Goal: Information Seeking & Learning: Learn about a topic

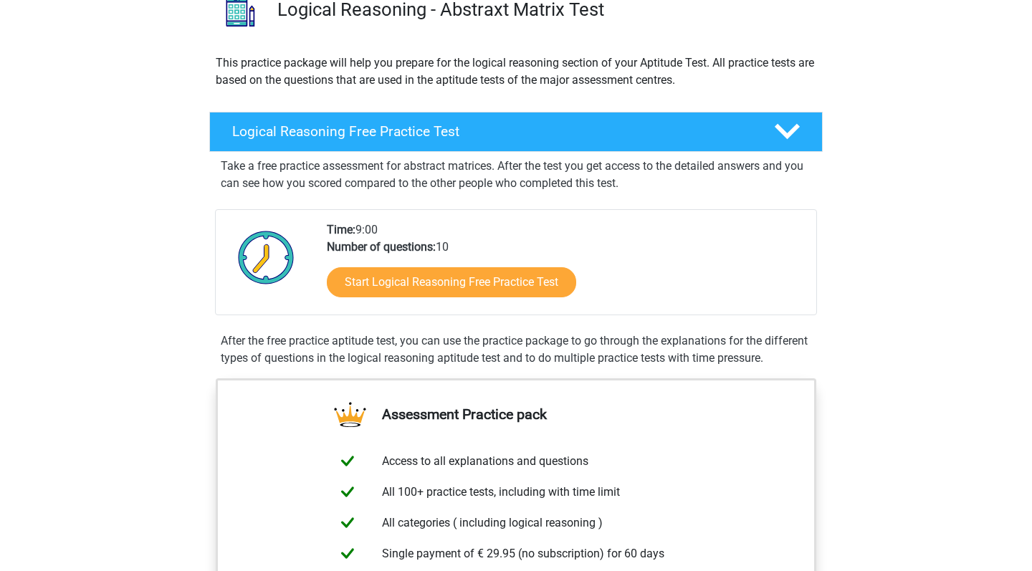
scroll to position [150, 0]
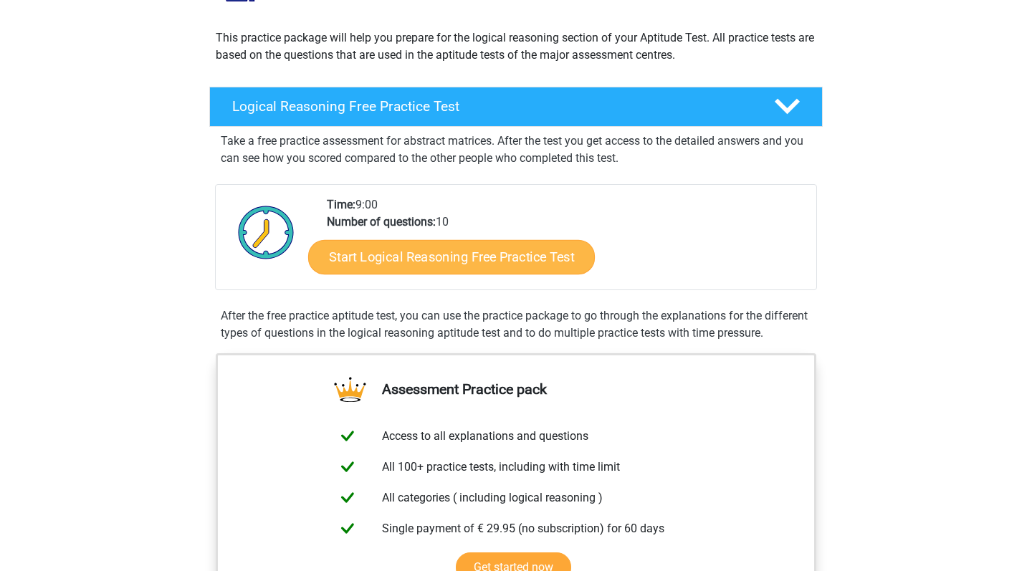
click at [426, 259] on link "Start Logical Reasoning Free Practice Test" at bounding box center [451, 256] width 287 height 34
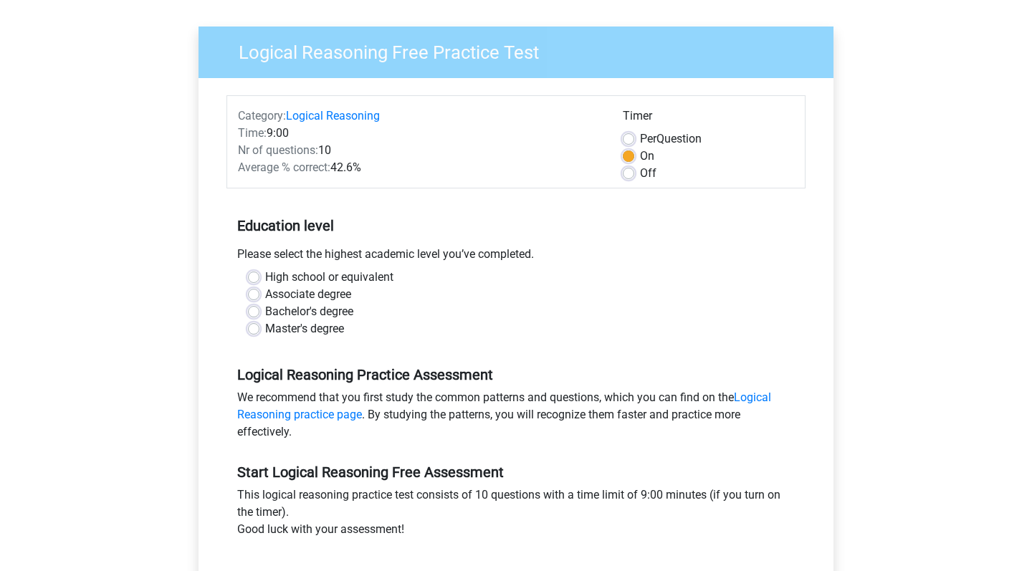
scroll to position [103, 0]
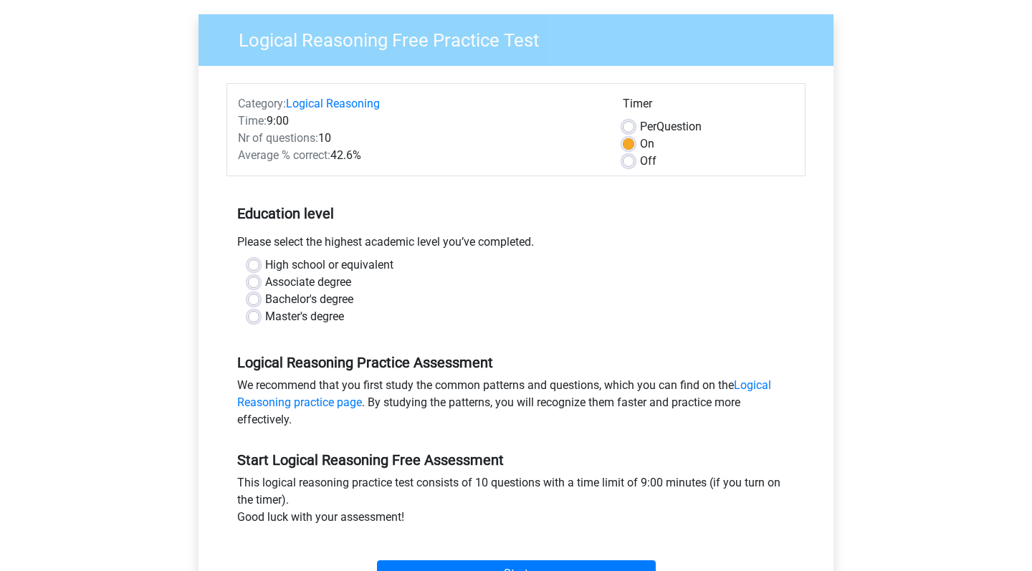
click at [265, 318] on label "Master's degree" at bounding box center [304, 316] width 79 height 17
click at [258, 318] on input "Master's degree" at bounding box center [253, 315] width 11 height 14
radio input "true"
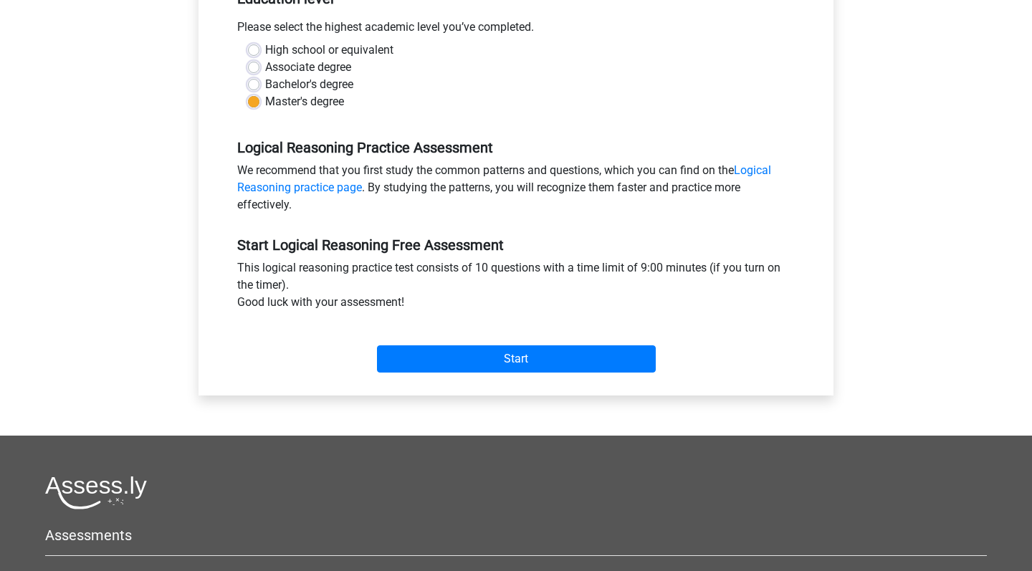
scroll to position [323, 0]
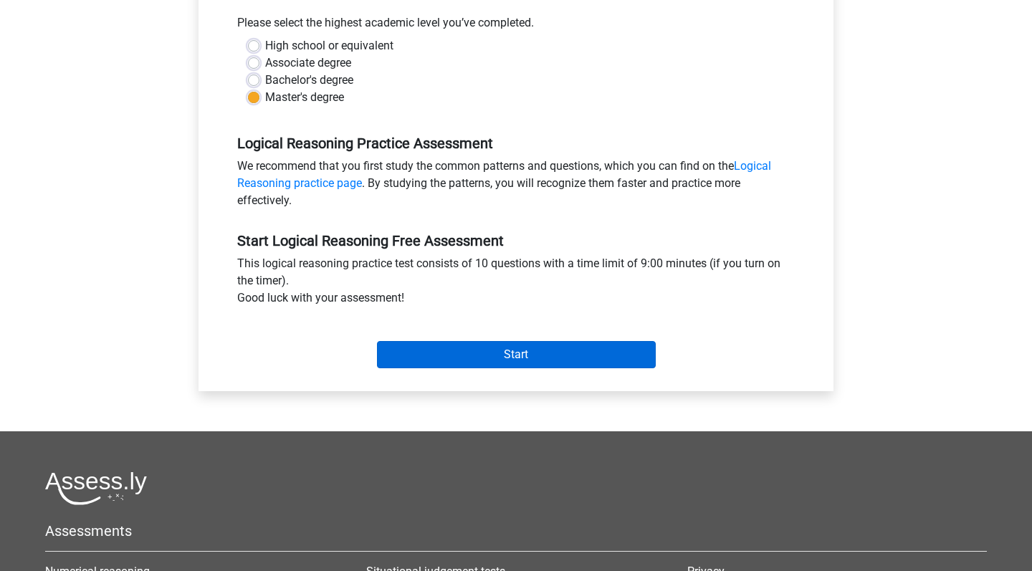
click at [441, 350] on input "Start" at bounding box center [516, 354] width 279 height 27
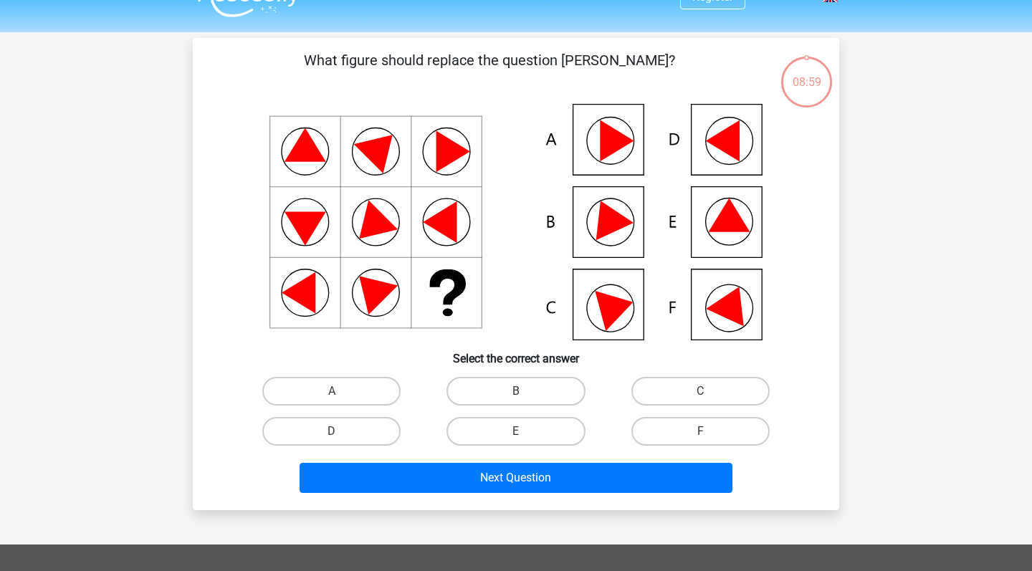
scroll to position [29, 0]
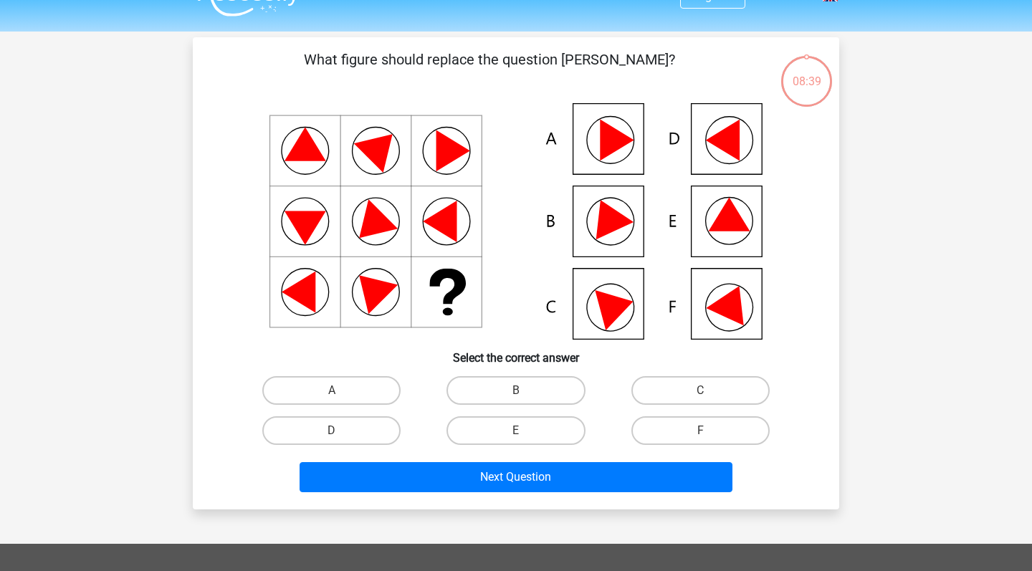
click at [720, 220] on icon at bounding box center [730, 215] width 42 height 34
click at [669, 396] on label "C" at bounding box center [701, 390] width 138 height 29
click at [700, 396] on input "C" at bounding box center [704, 395] width 9 height 9
radio input "true"
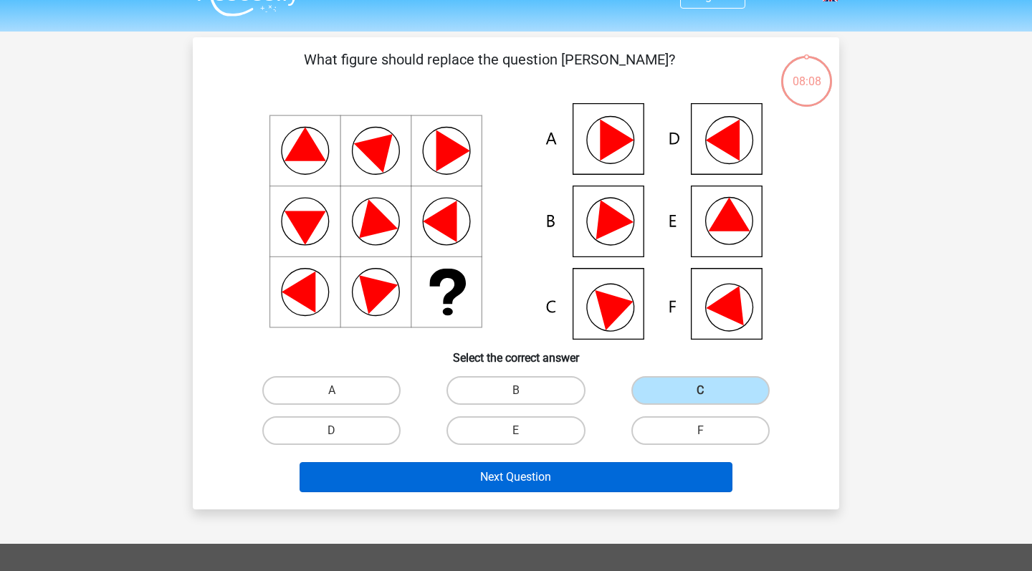
click at [552, 475] on button "Next Question" at bounding box center [517, 477] width 434 height 30
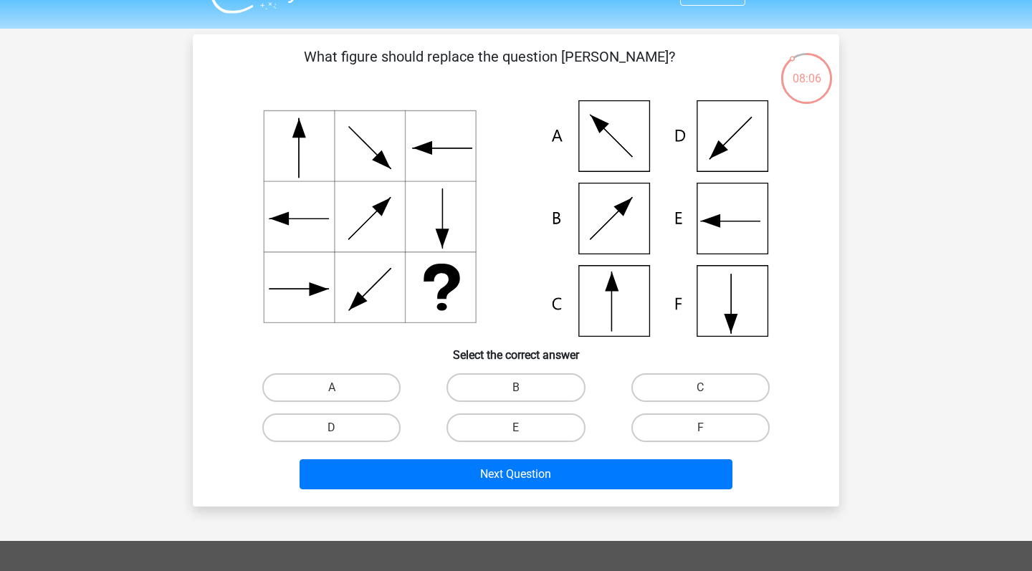
scroll to position [20, 0]
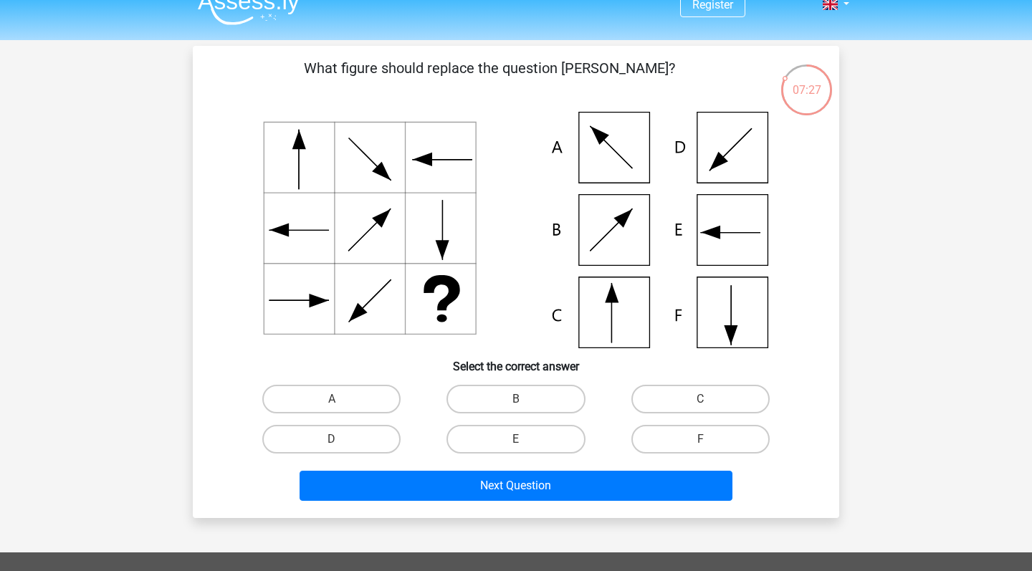
click at [734, 217] on icon at bounding box center [516, 230] width 578 height 237
click at [722, 229] on icon at bounding box center [516, 230] width 578 height 237
click at [528, 435] on label "E" at bounding box center [516, 439] width 138 height 29
click at [525, 439] on input "E" at bounding box center [520, 443] width 9 height 9
radio input "true"
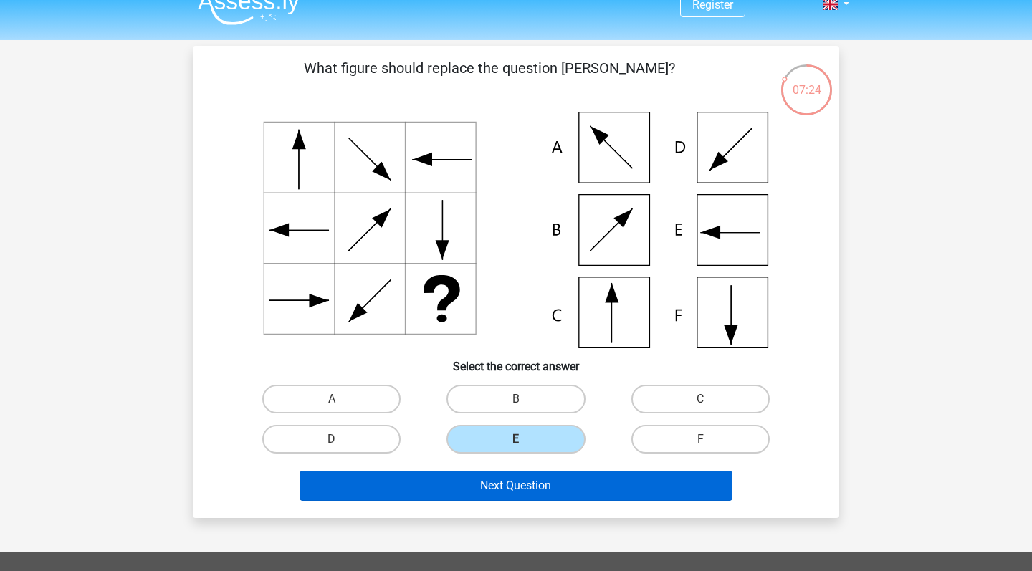
click at [503, 486] on button "Next Question" at bounding box center [517, 486] width 434 height 30
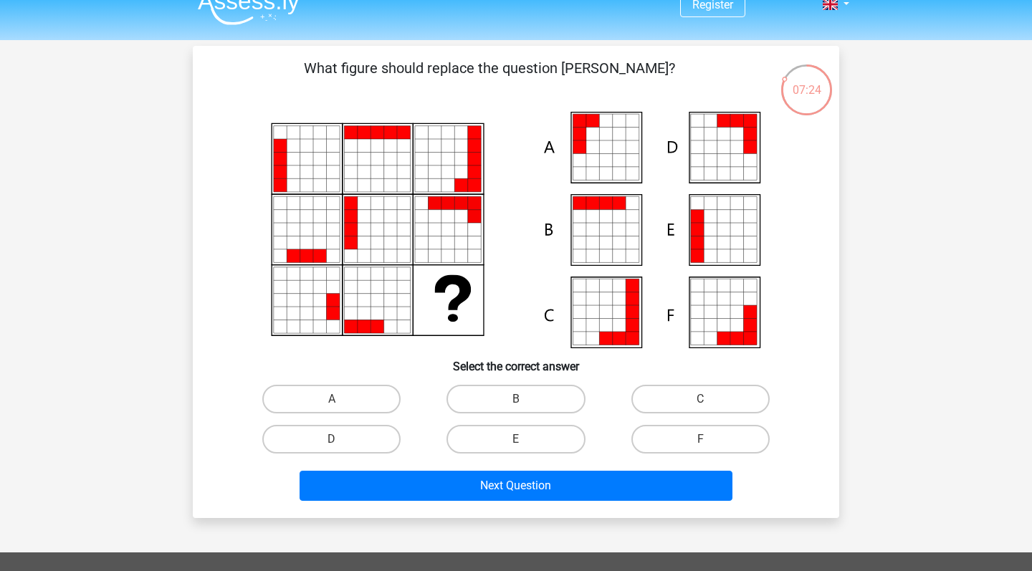
scroll to position [66, 0]
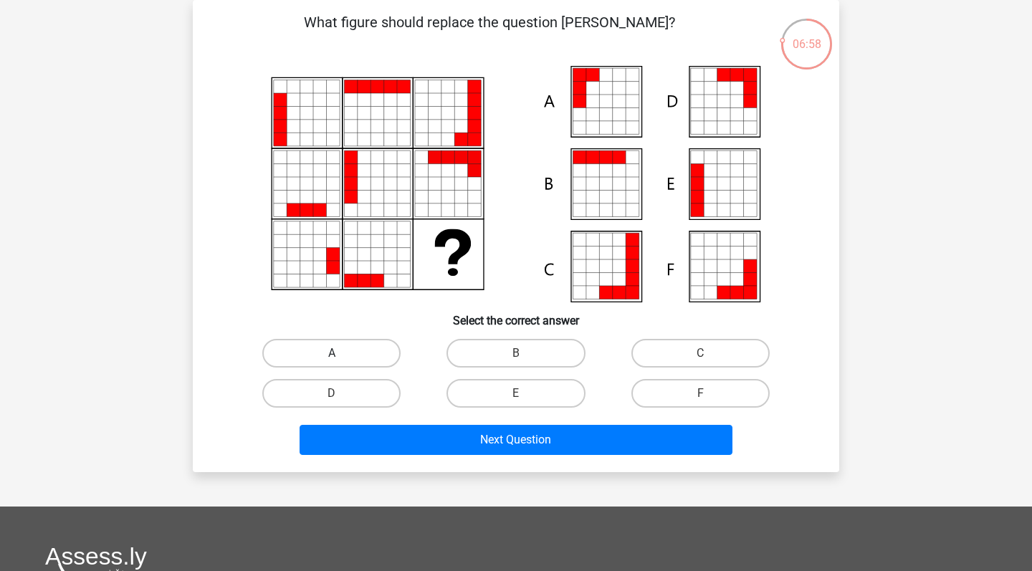
click at [346, 351] on label "A" at bounding box center [331, 353] width 138 height 29
click at [341, 353] on input "A" at bounding box center [336, 357] width 9 height 9
radio input "true"
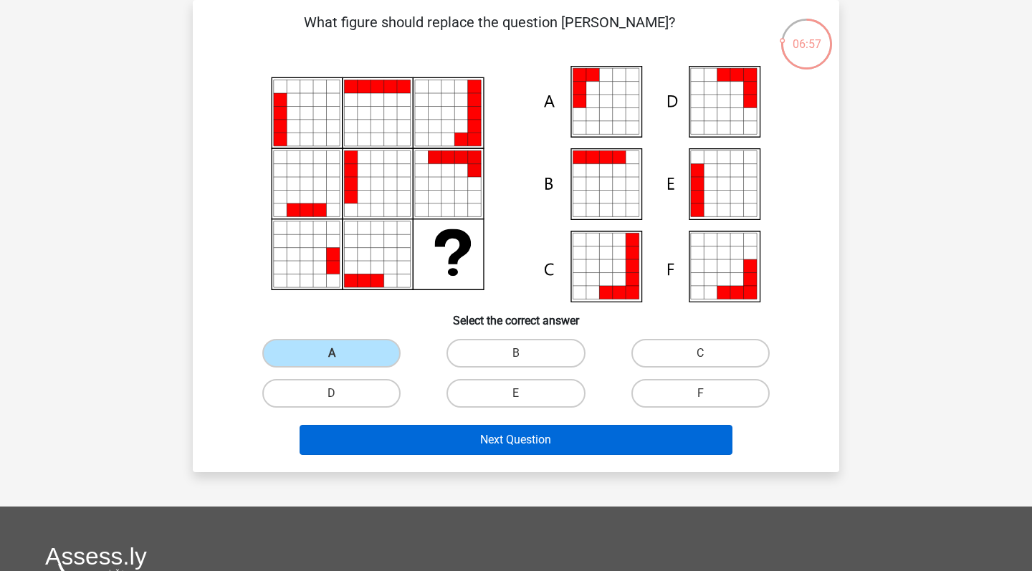
click at [398, 434] on button "Next Question" at bounding box center [517, 440] width 434 height 30
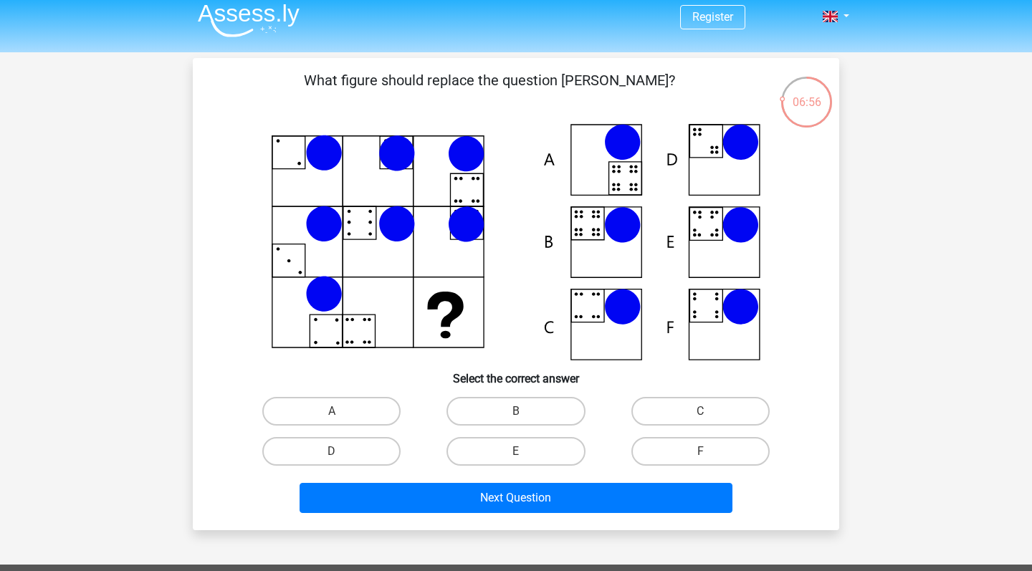
scroll to position [6, 0]
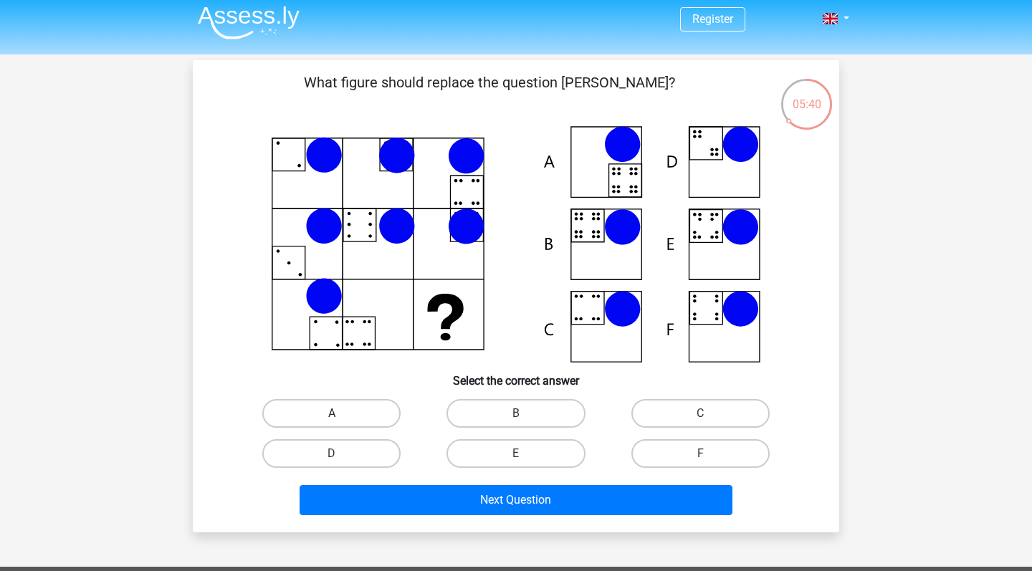
click at [362, 421] on label "A" at bounding box center [331, 413] width 138 height 29
click at [341, 421] on input "A" at bounding box center [336, 418] width 9 height 9
radio input "true"
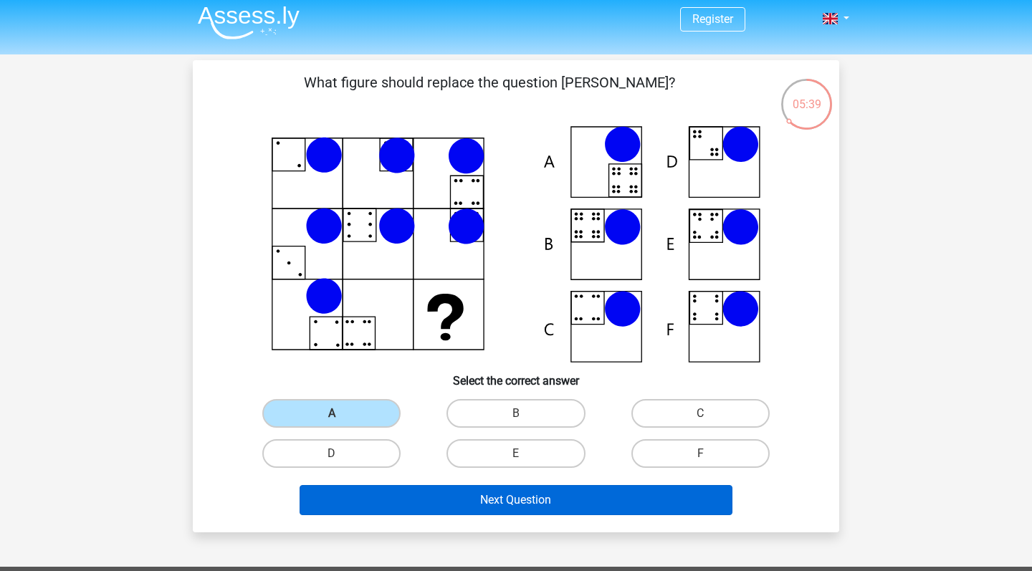
click at [422, 497] on button "Next Question" at bounding box center [517, 500] width 434 height 30
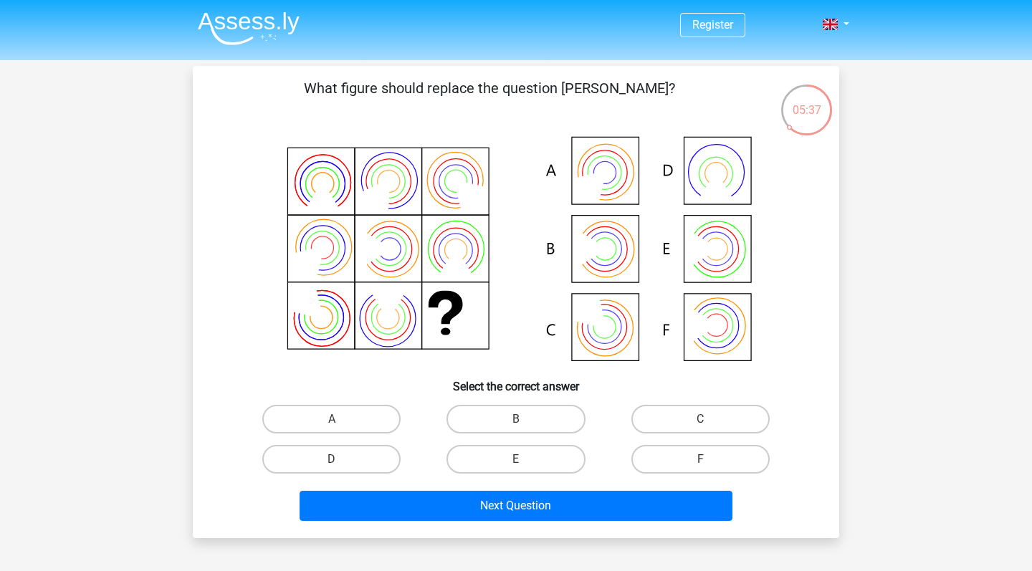
scroll to position [2, 0]
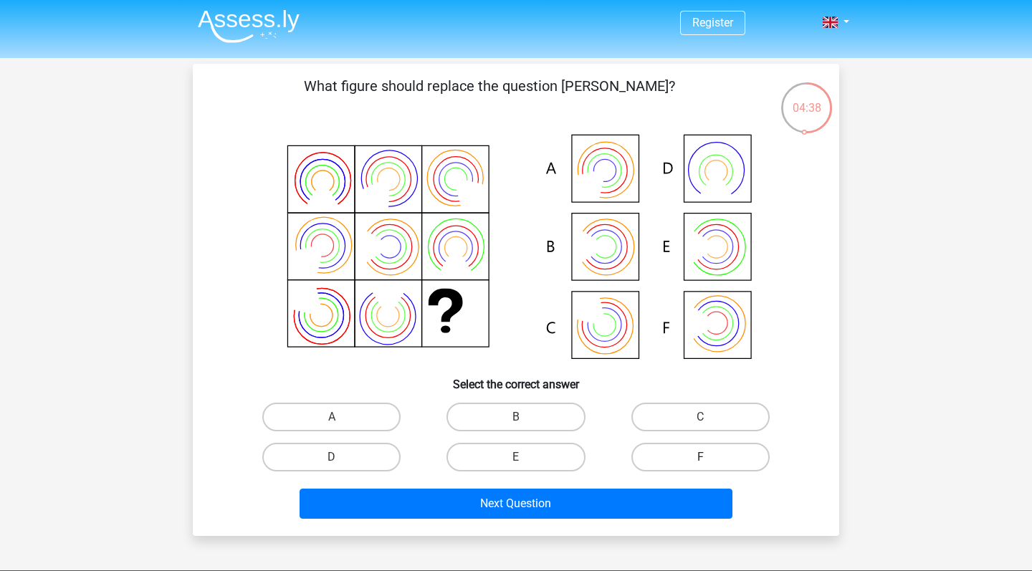
click at [695, 452] on label "F" at bounding box center [701, 457] width 138 height 29
click at [700, 457] on input "F" at bounding box center [704, 461] width 9 height 9
radio input "true"
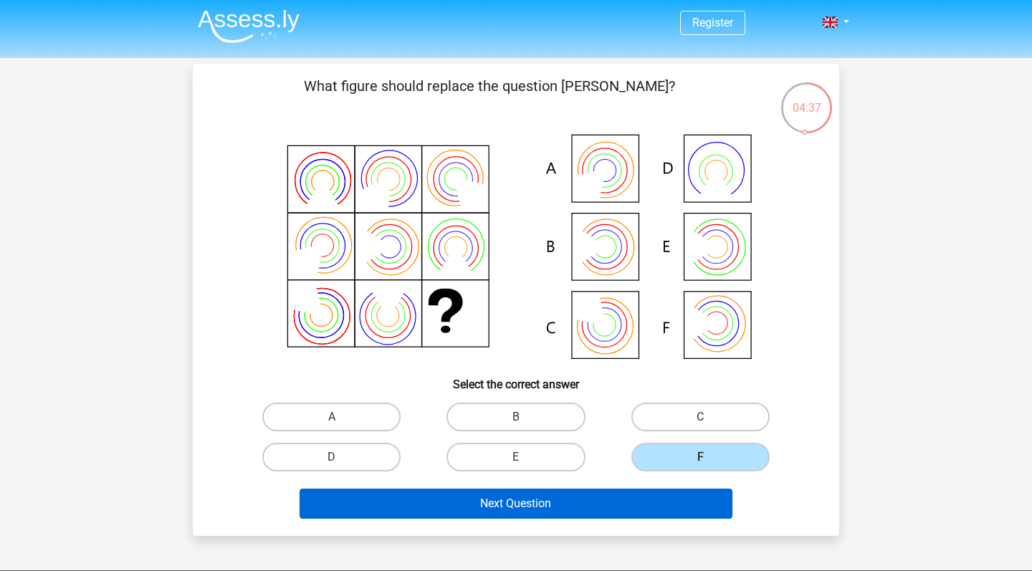
click at [591, 493] on button "Next Question" at bounding box center [517, 504] width 434 height 30
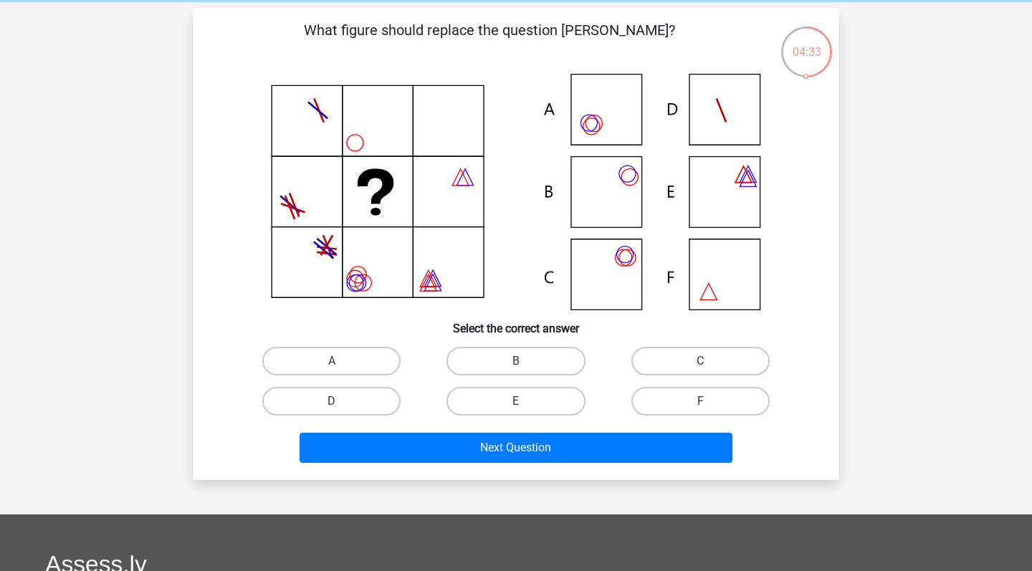
scroll to position [39, 0]
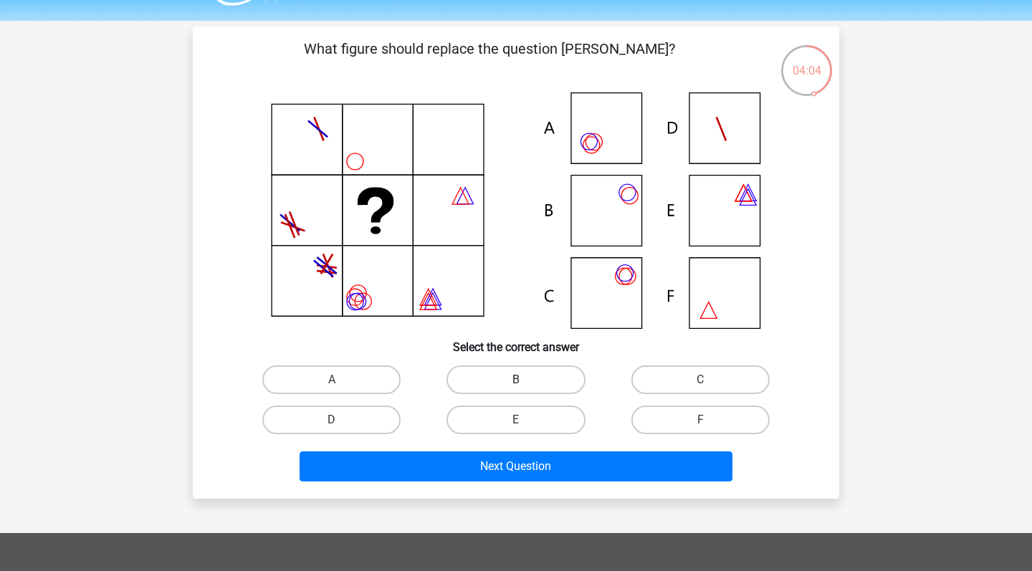
click at [503, 374] on label "B" at bounding box center [516, 380] width 138 height 29
click at [516, 380] on input "B" at bounding box center [520, 384] width 9 height 9
radio input "true"
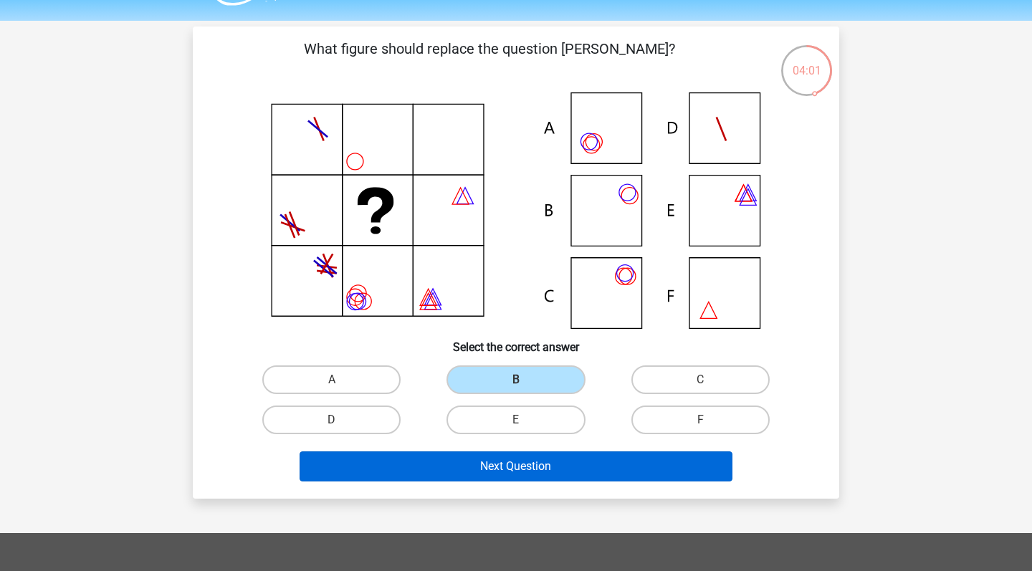
click at [492, 466] on button "Next Question" at bounding box center [517, 467] width 434 height 30
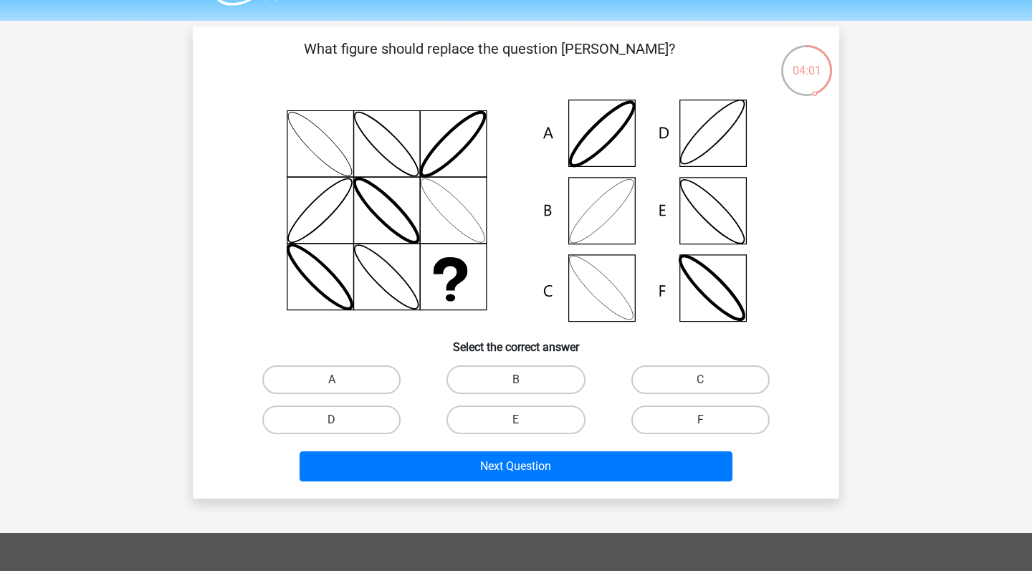
scroll to position [66, 0]
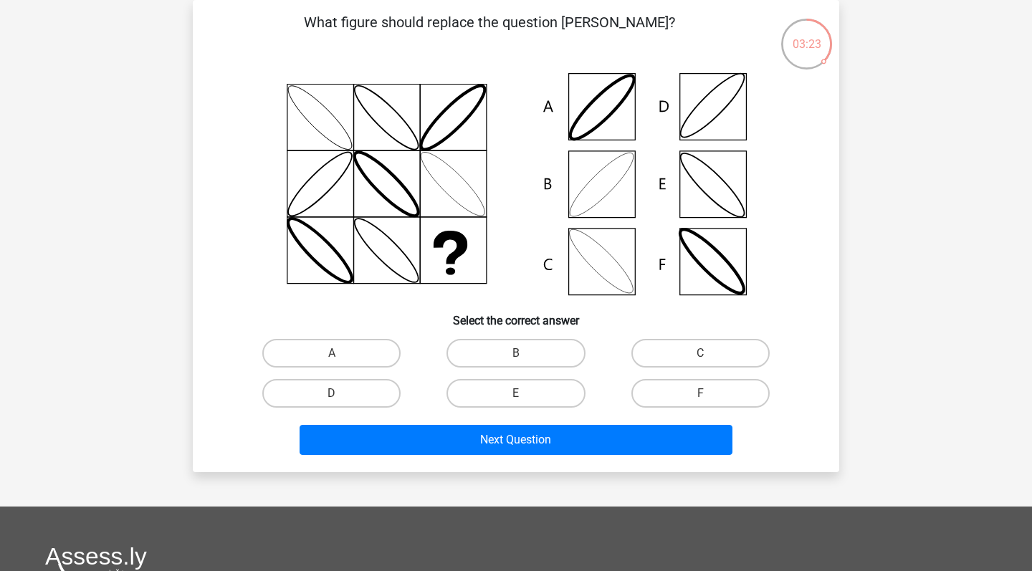
click at [731, 90] on icon at bounding box center [516, 184] width 578 height 237
click at [320, 391] on label "D" at bounding box center [331, 393] width 138 height 29
click at [332, 394] on input "D" at bounding box center [336, 398] width 9 height 9
radio input "true"
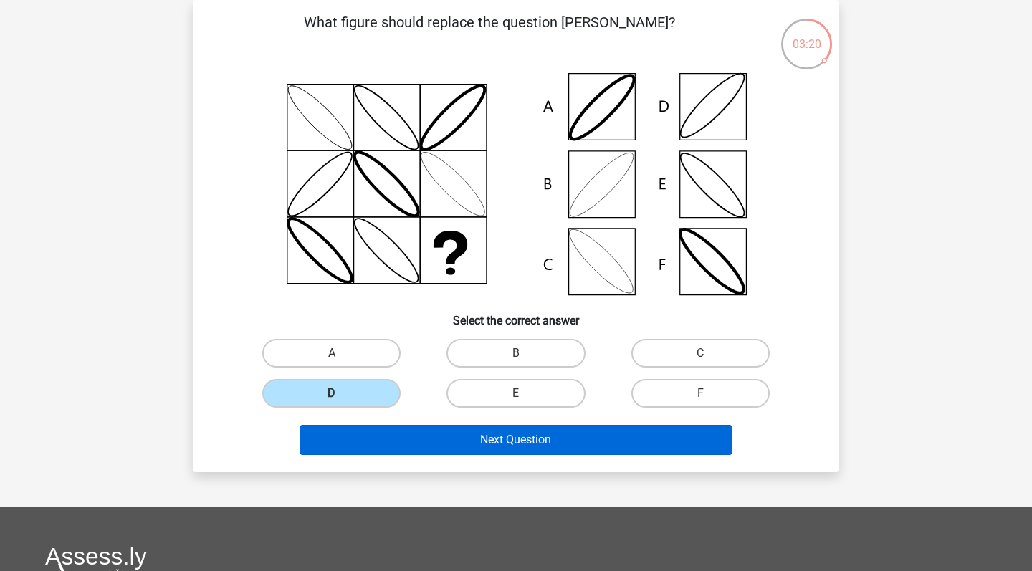
click at [361, 437] on button "Next Question" at bounding box center [517, 440] width 434 height 30
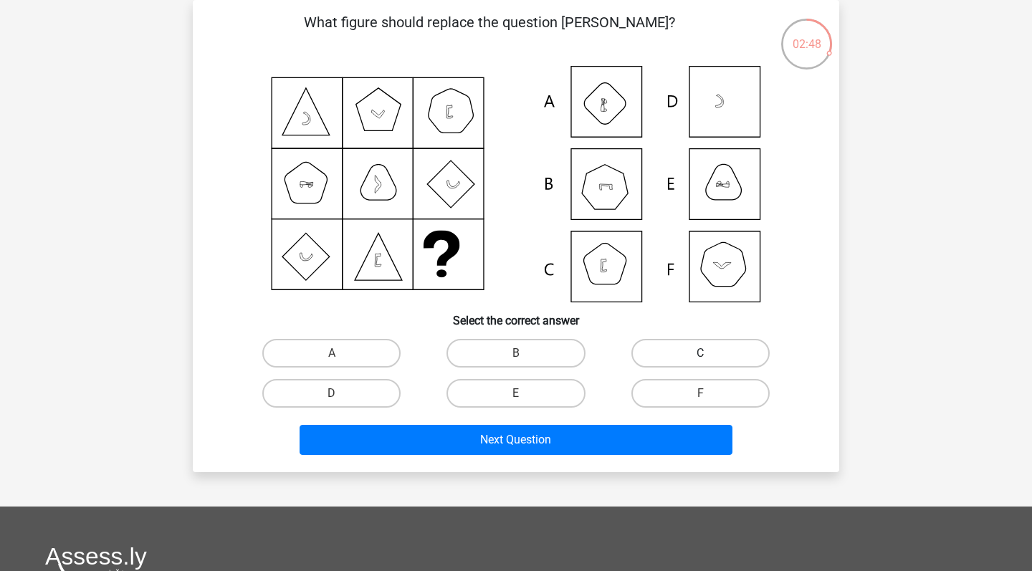
click at [703, 348] on label "C" at bounding box center [701, 353] width 138 height 29
click at [703, 353] on input "C" at bounding box center [704, 357] width 9 height 9
radio input "true"
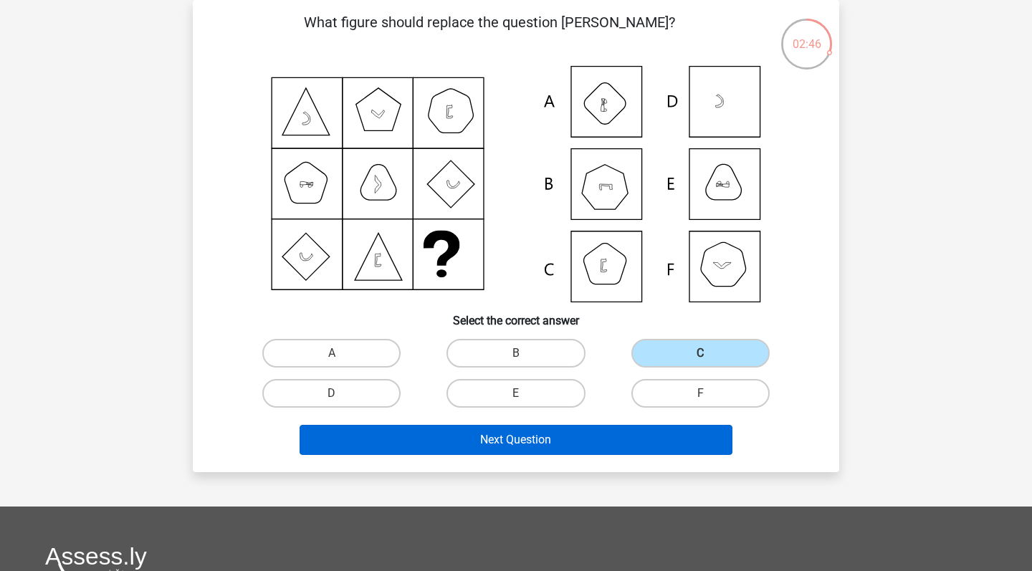
click at [555, 445] on button "Next Question" at bounding box center [517, 440] width 434 height 30
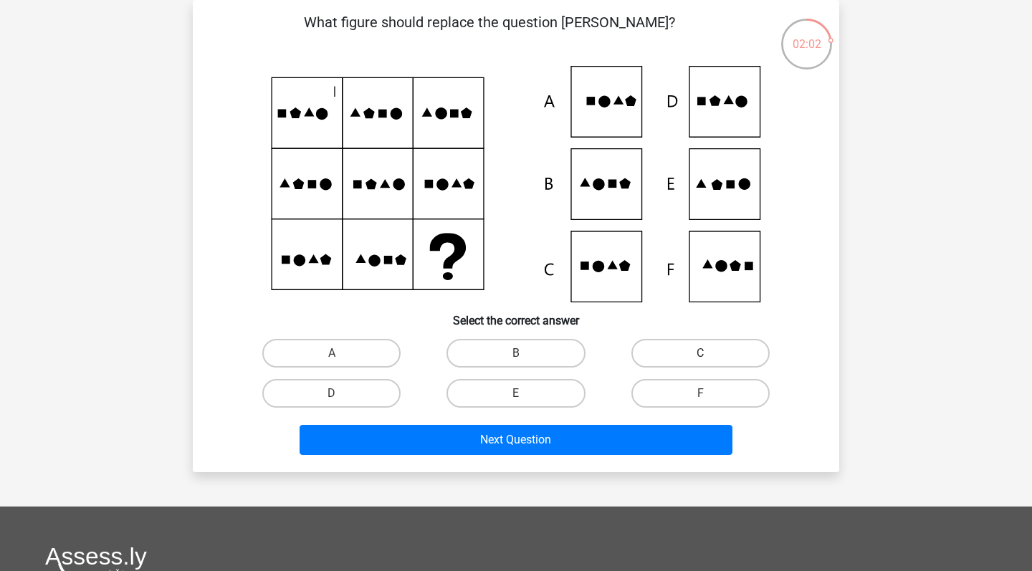
click at [668, 351] on label "C" at bounding box center [701, 353] width 138 height 29
click at [700, 353] on input "C" at bounding box center [704, 357] width 9 height 9
radio input "true"
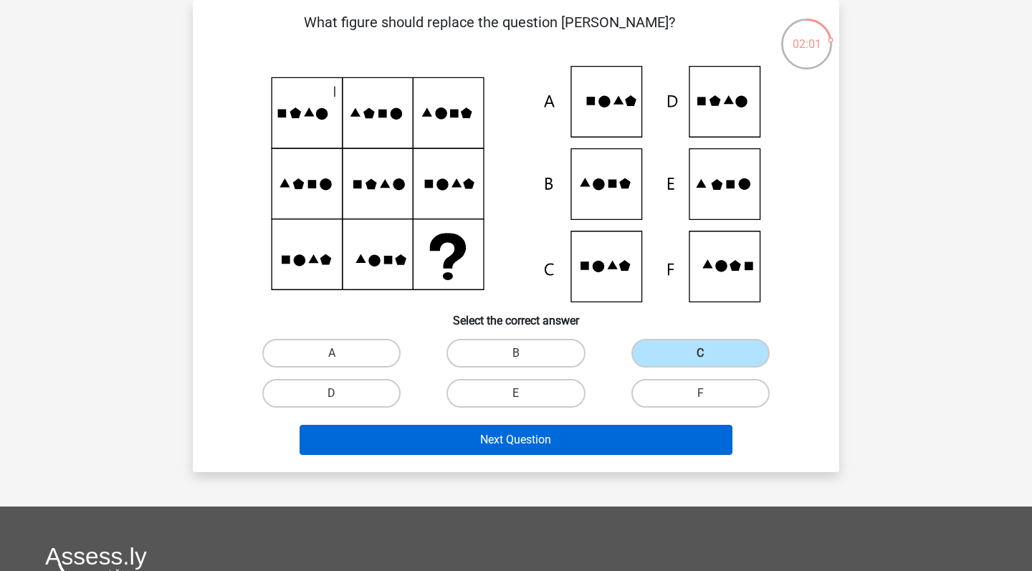
click at [543, 448] on button "Next Question" at bounding box center [517, 440] width 434 height 30
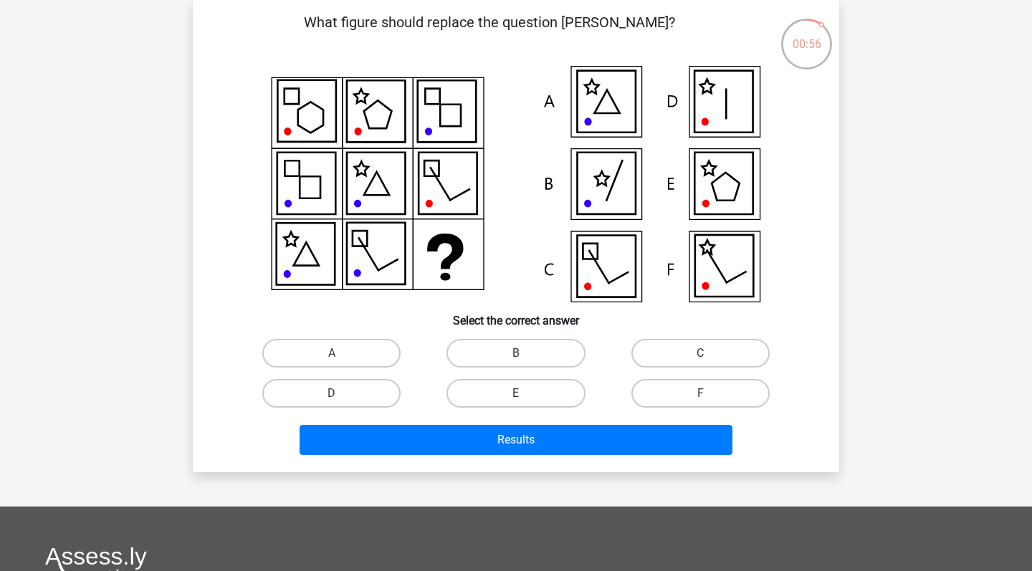
click at [706, 359] on input "C" at bounding box center [704, 357] width 9 height 9
radio input "true"
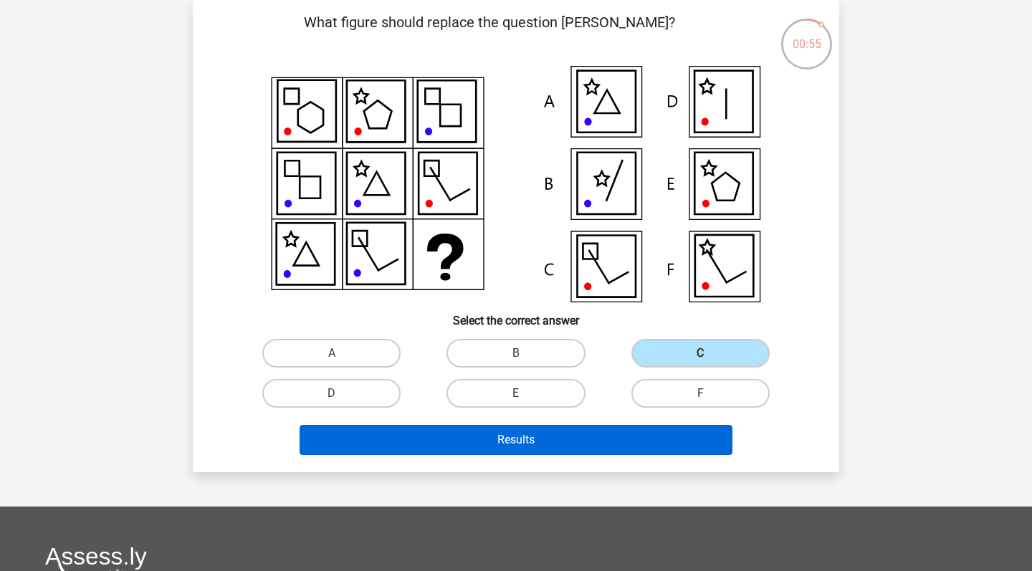
click at [591, 442] on button "Results" at bounding box center [517, 440] width 434 height 30
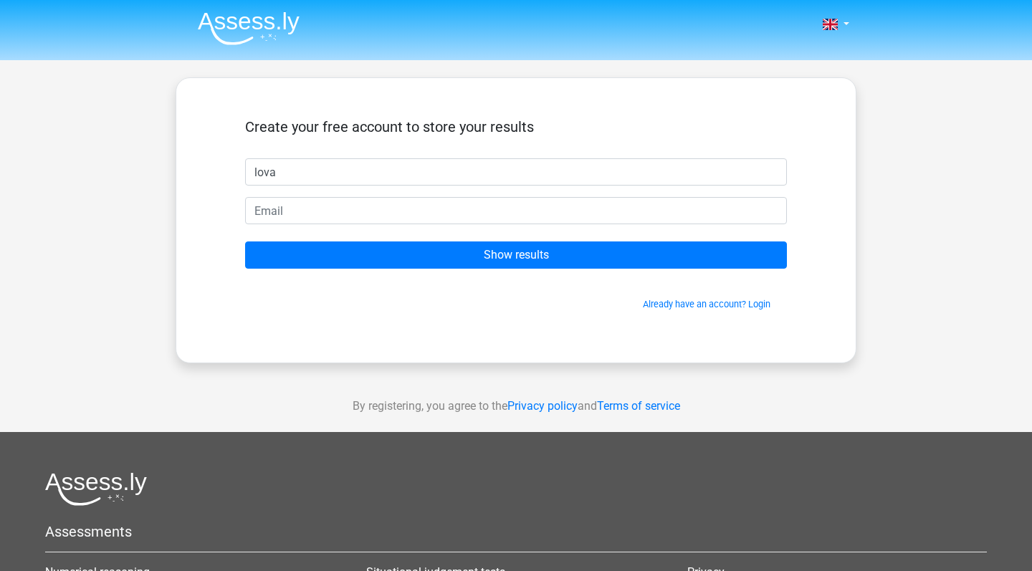
type input "lova"
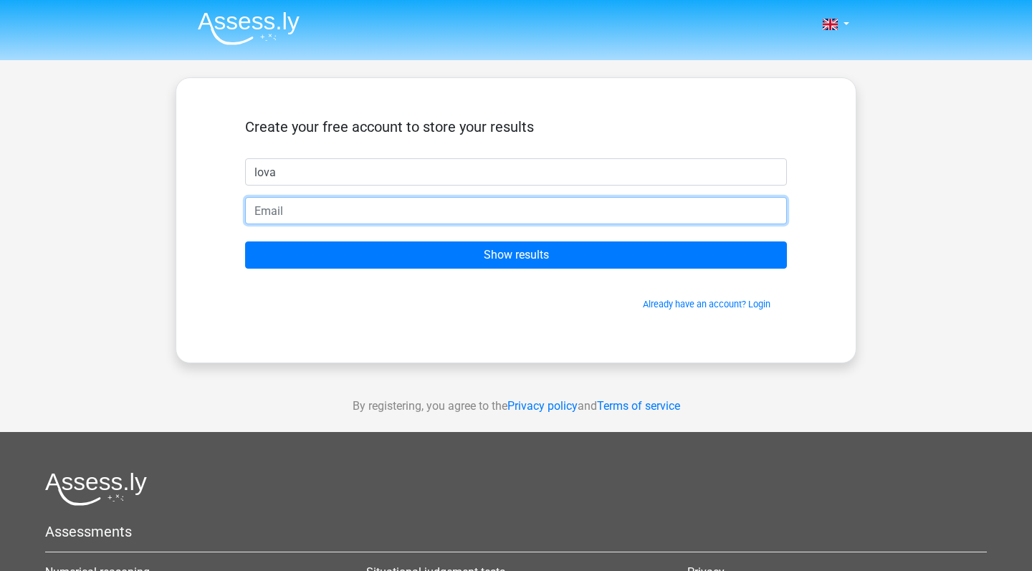
type input "v"
type input "[EMAIL_ADDRESS][DOMAIN_NAME]"
click at [516, 255] on input "Show results" at bounding box center [516, 255] width 542 height 27
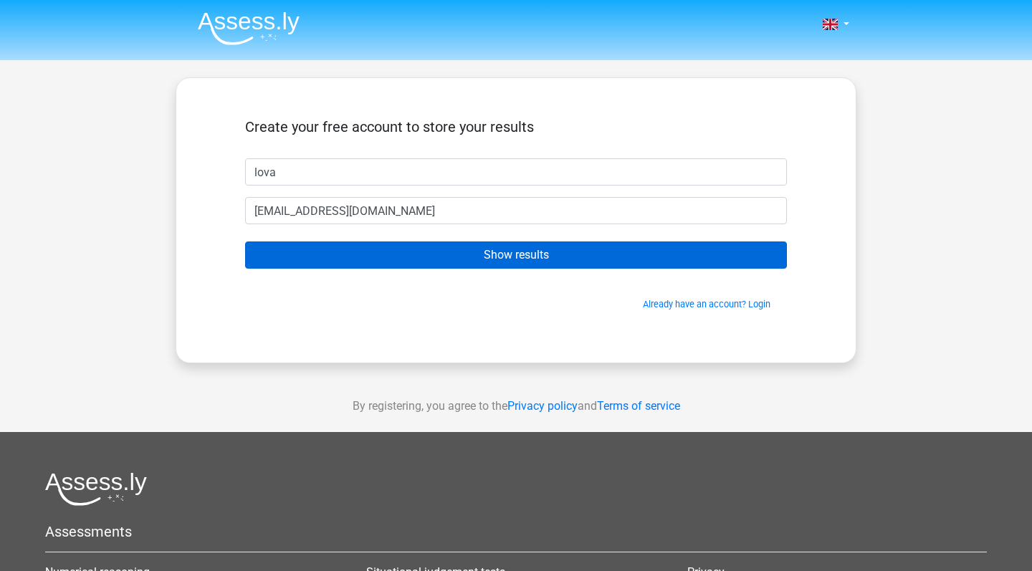
click at [441, 256] on input "Show results" at bounding box center [516, 255] width 542 height 27
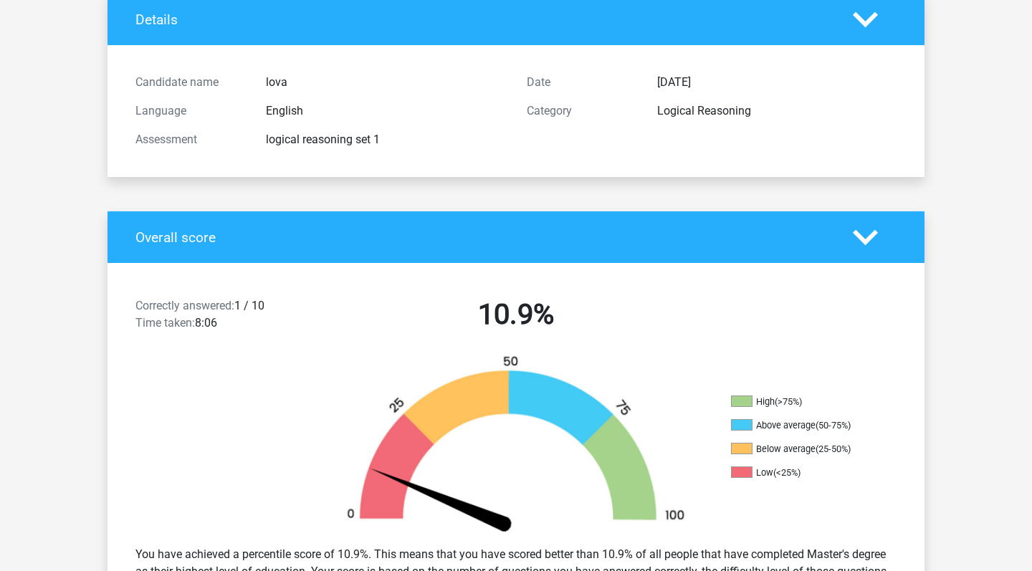
scroll to position [98, 0]
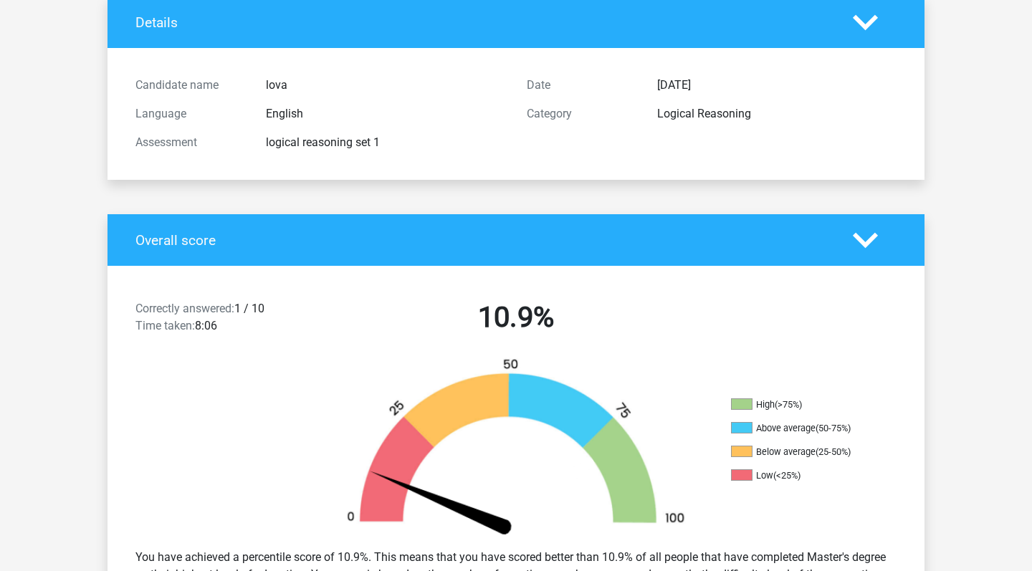
click at [581, 295] on div "Correctly answered: 1 / 10 Time taken: 8:06 10.9%" at bounding box center [516, 320] width 817 height 75
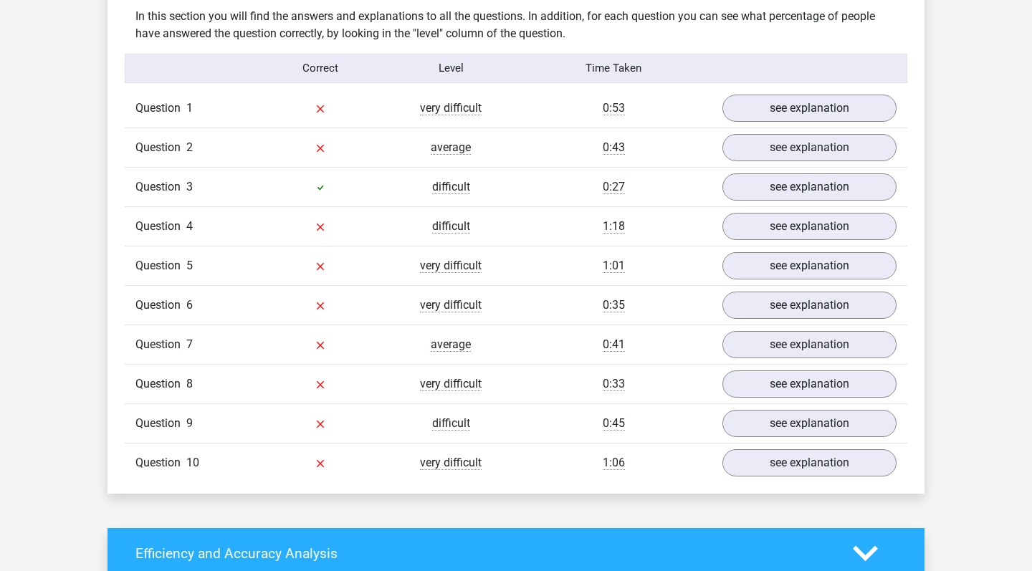
scroll to position [1123, 0]
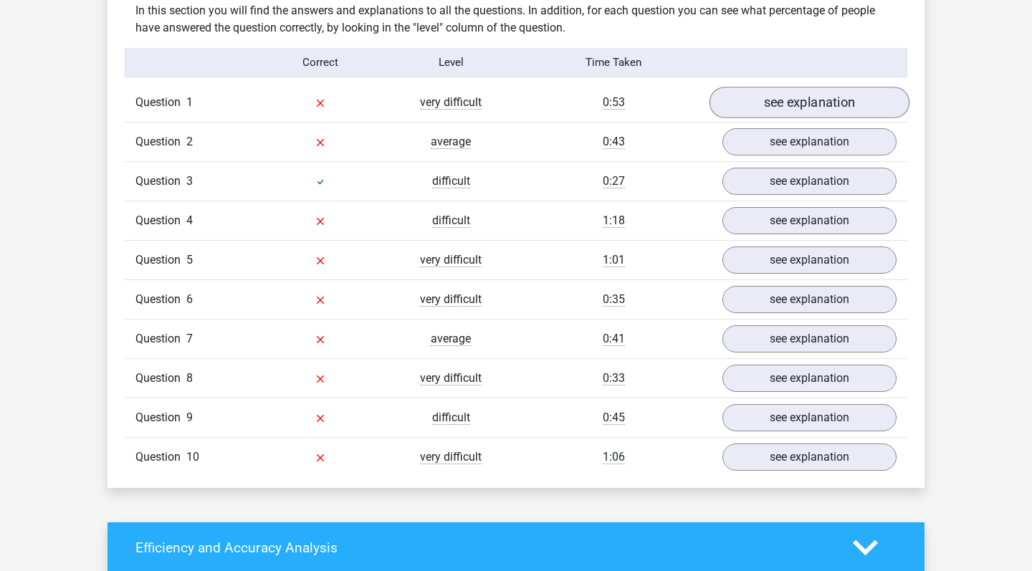
click at [769, 105] on link "see explanation" at bounding box center [810, 103] width 200 height 32
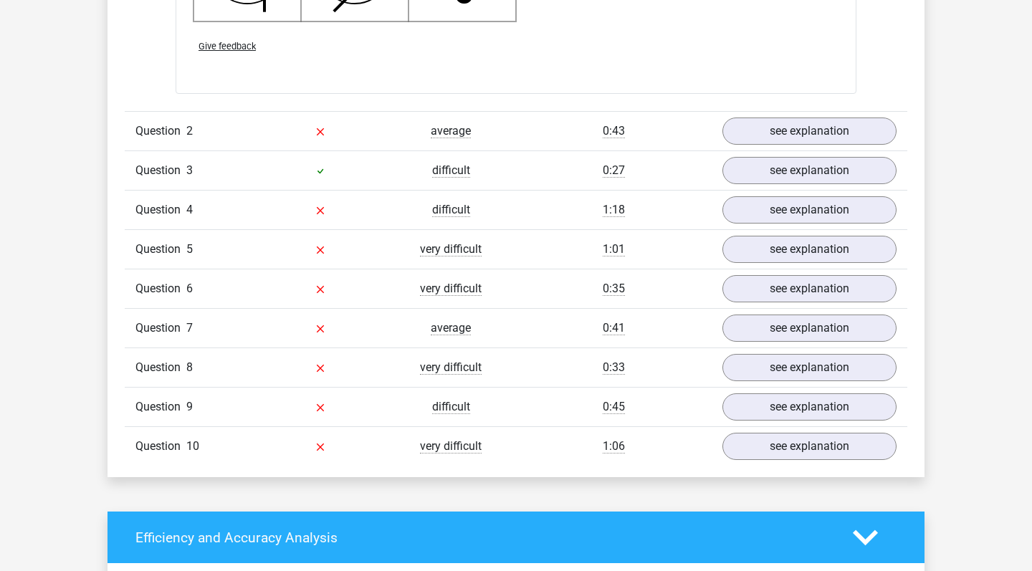
scroll to position [2050, 0]
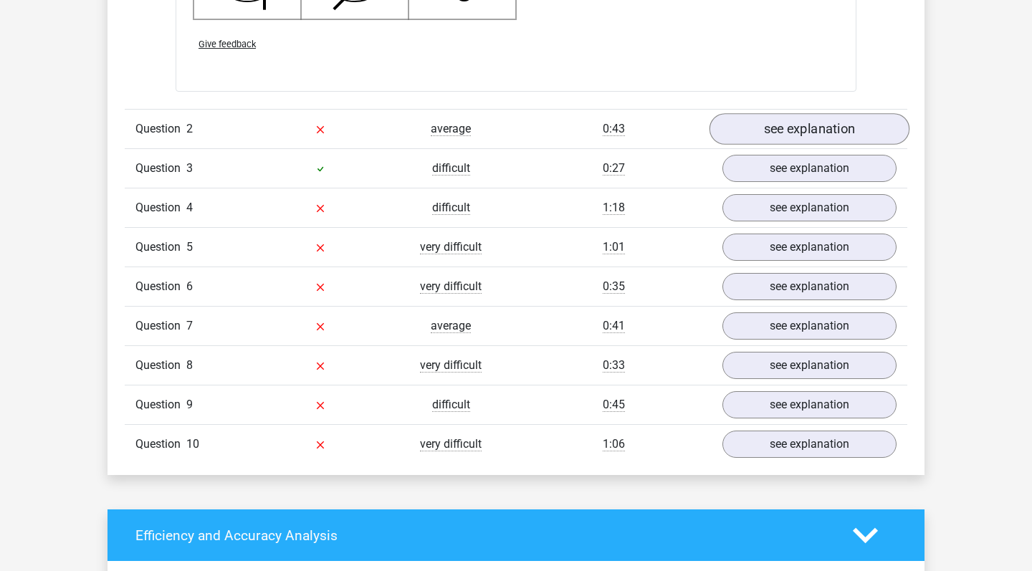
click at [798, 119] on link "see explanation" at bounding box center [810, 129] width 200 height 32
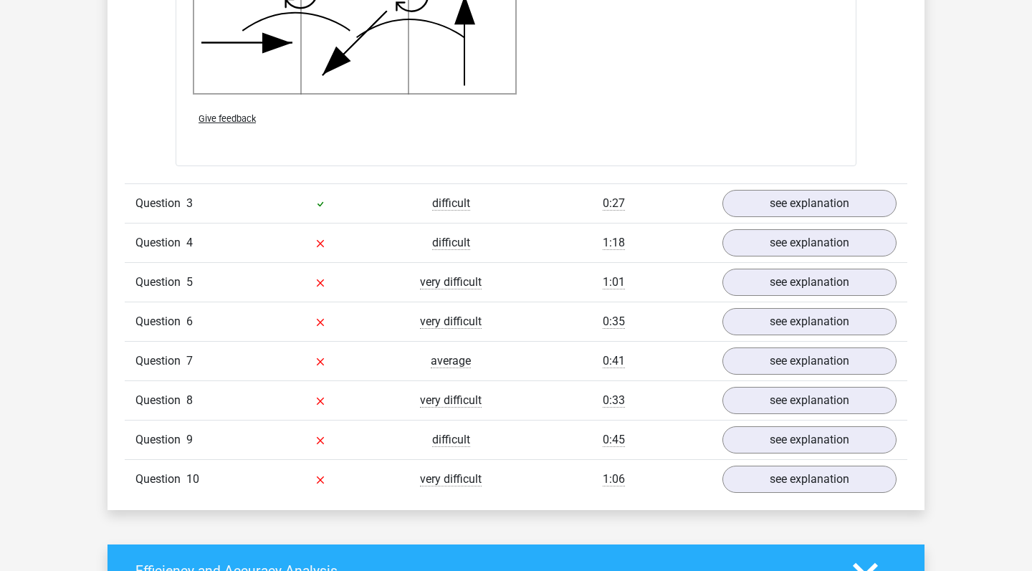
scroll to position [2903, 0]
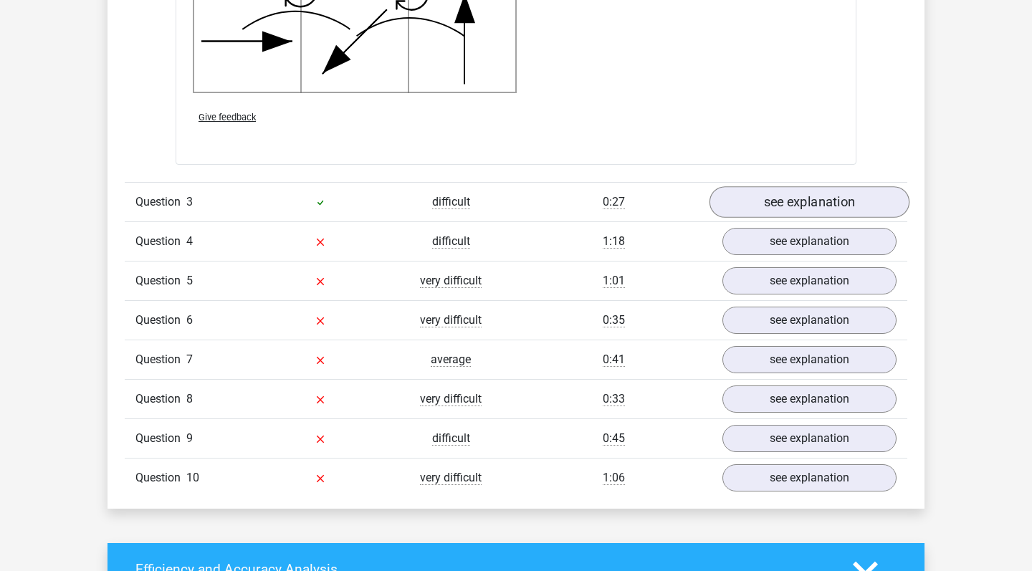
click at [756, 201] on link "see explanation" at bounding box center [810, 202] width 200 height 32
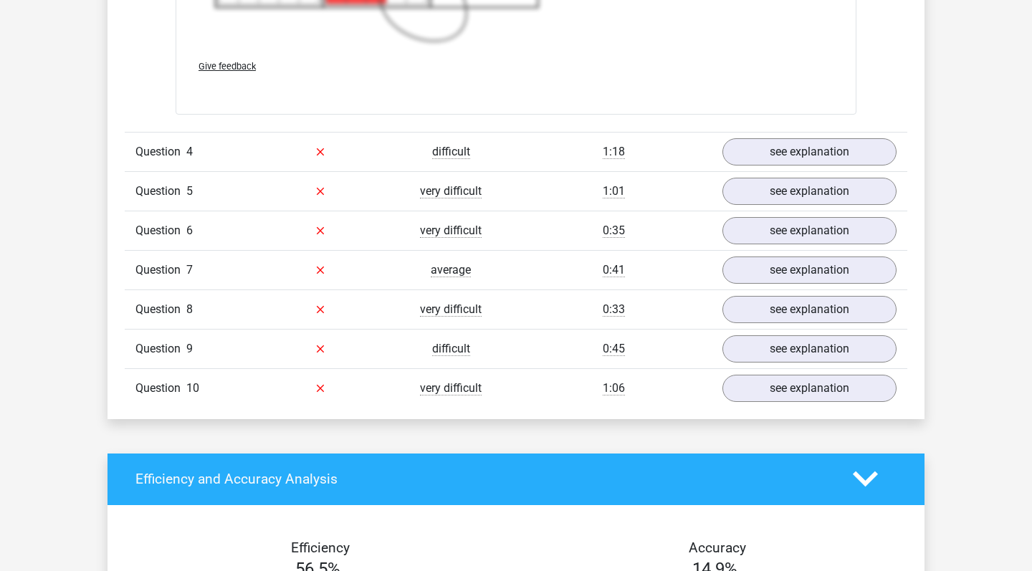
scroll to position [4011, 0]
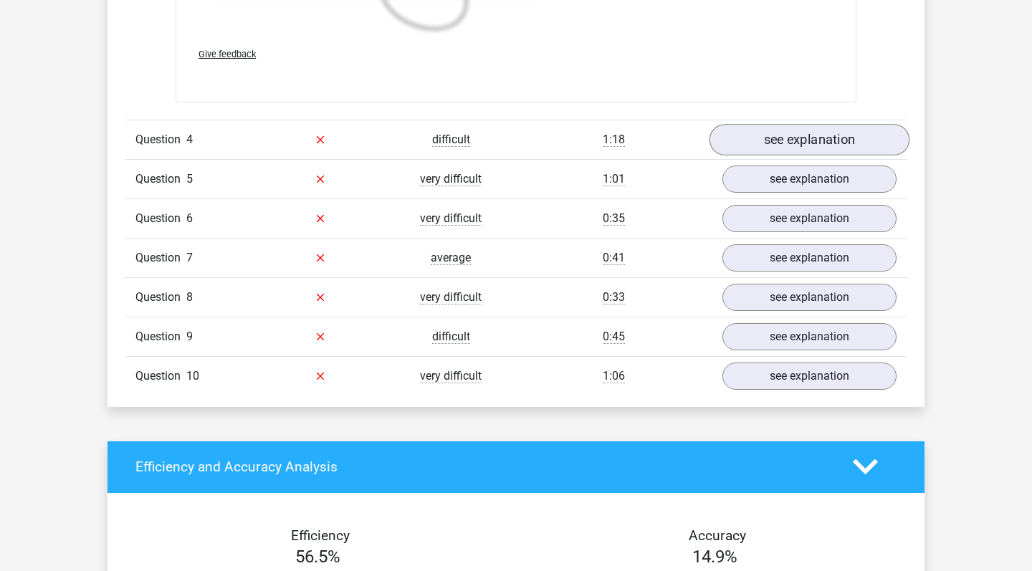
click at [785, 149] on link "see explanation" at bounding box center [810, 140] width 200 height 32
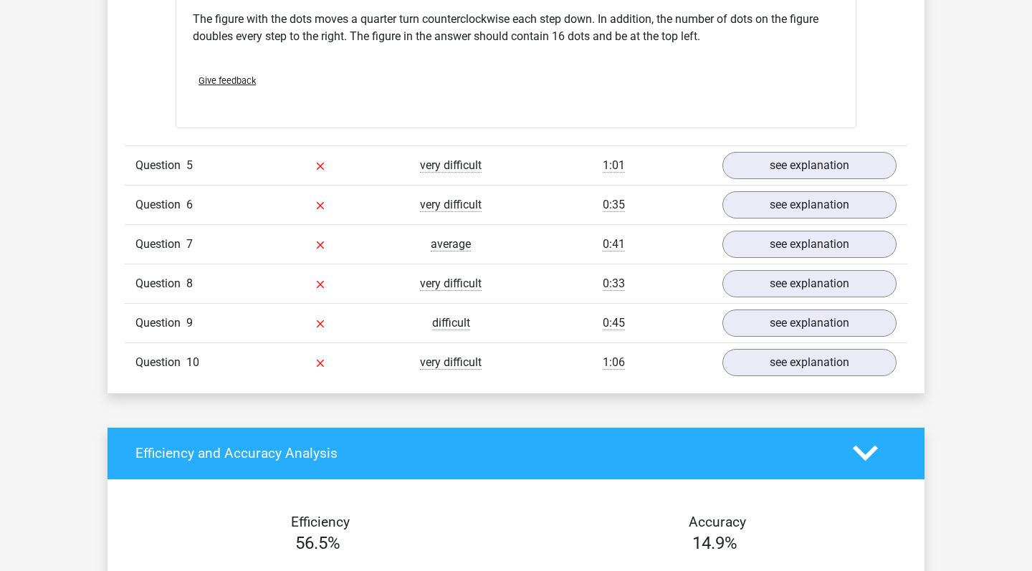
scroll to position [4633, 0]
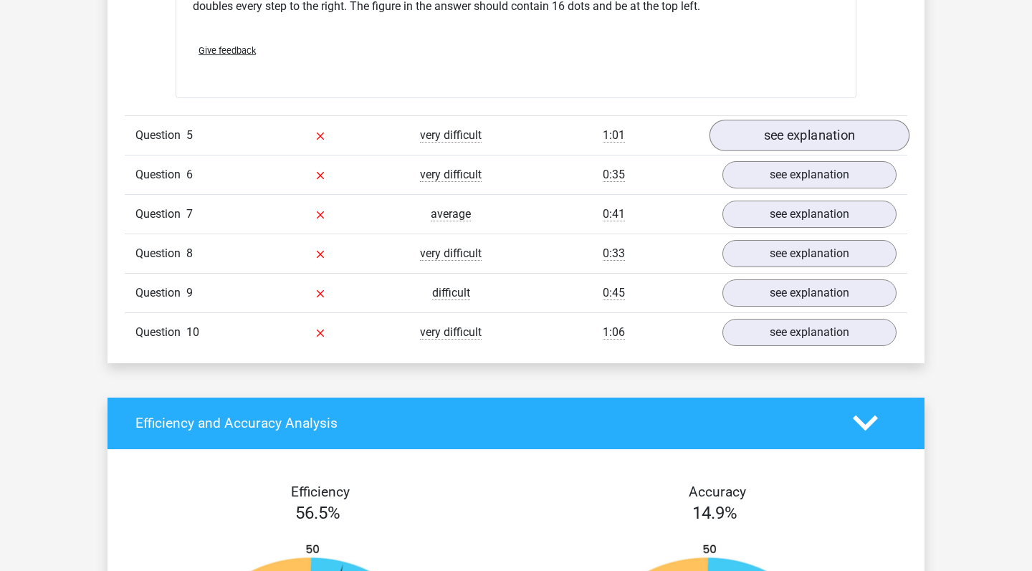
click at [800, 127] on link "see explanation" at bounding box center [810, 136] width 200 height 32
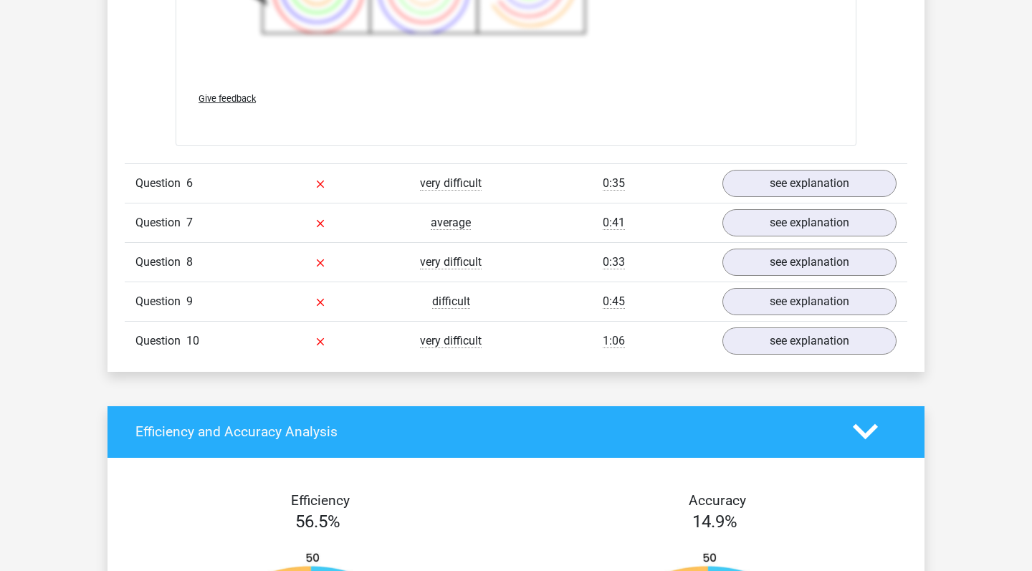
scroll to position [5620, 0]
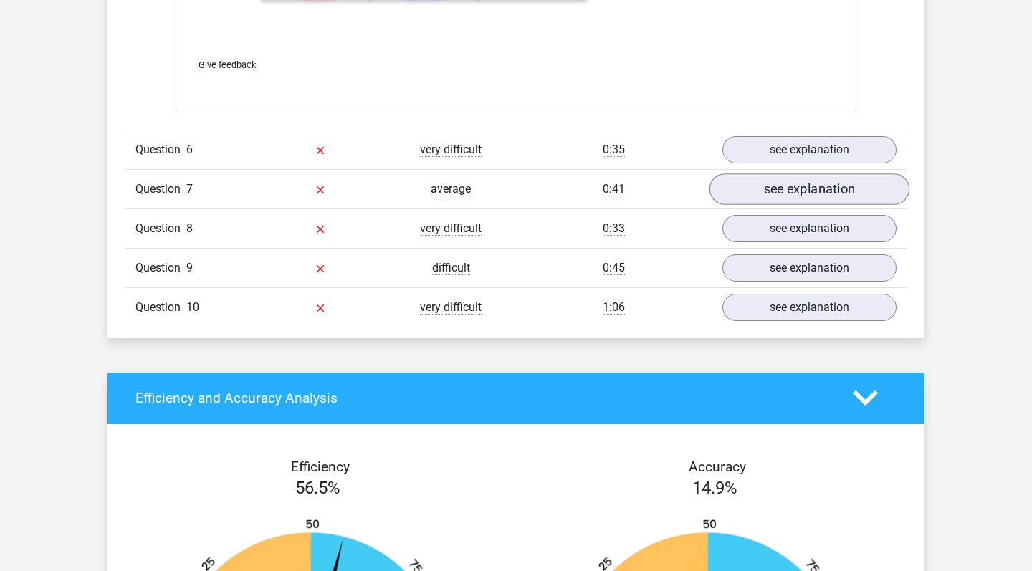
click at [783, 181] on link "see explanation" at bounding box center [810, 189] width 200 height 32
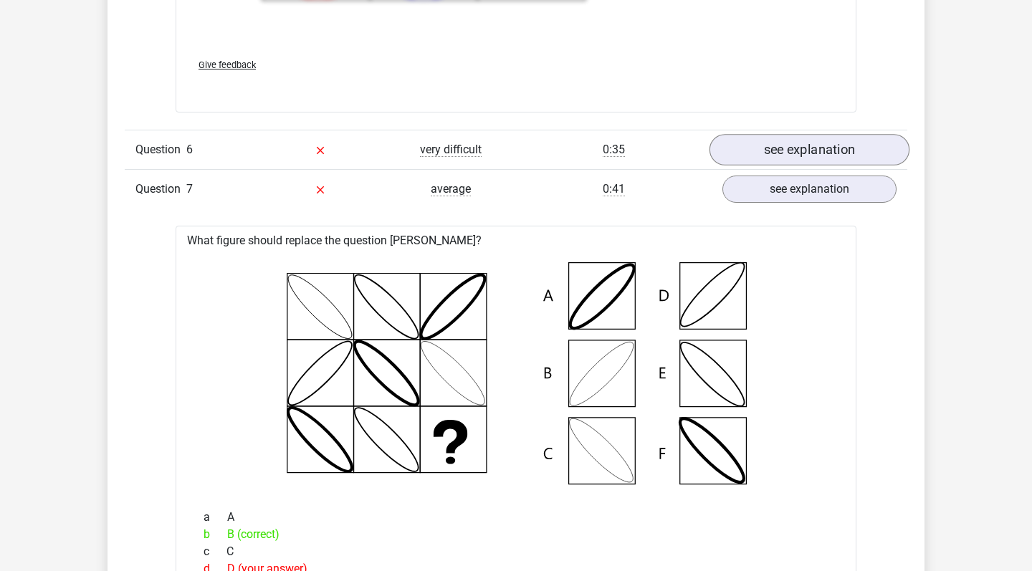
click at [784, 148] on link "see explanation" at bounding box center [810, 150] width 200 height 32
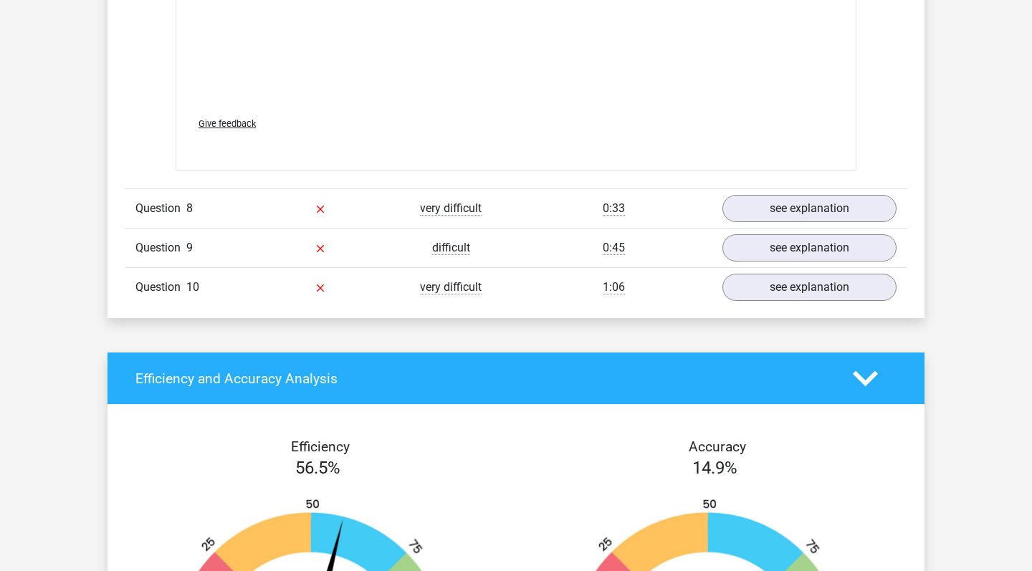
scroll to position [7208, 0]
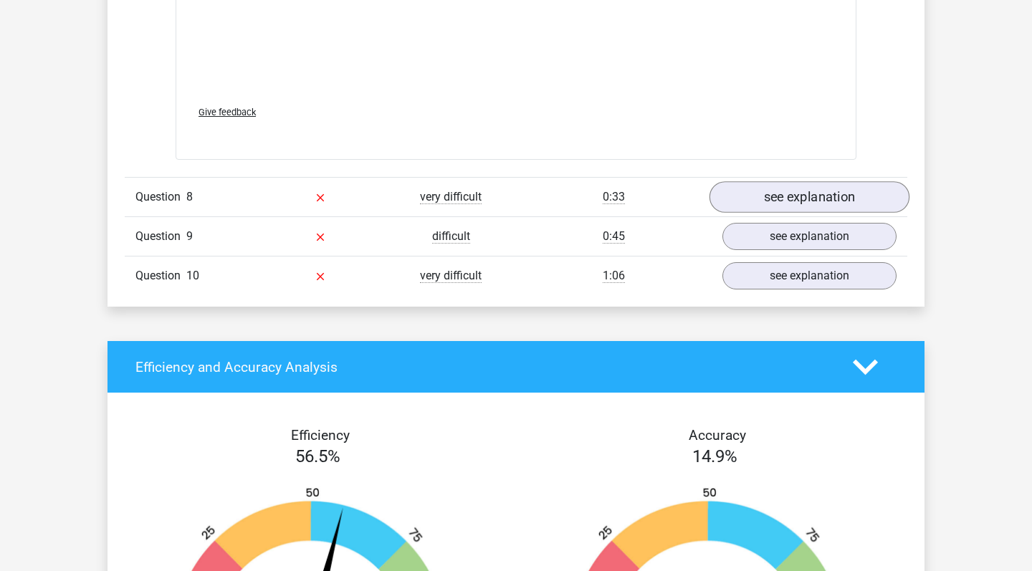
click at [797, 201] on link "see explanation" at bounding box center [810, 198] width 200 height 32
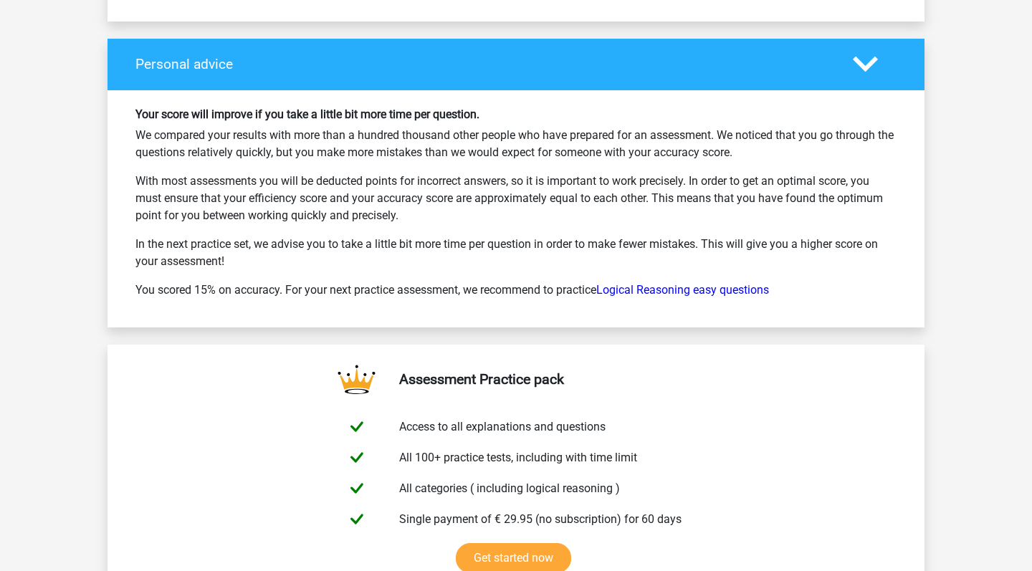
scroll to position [8602, 0]
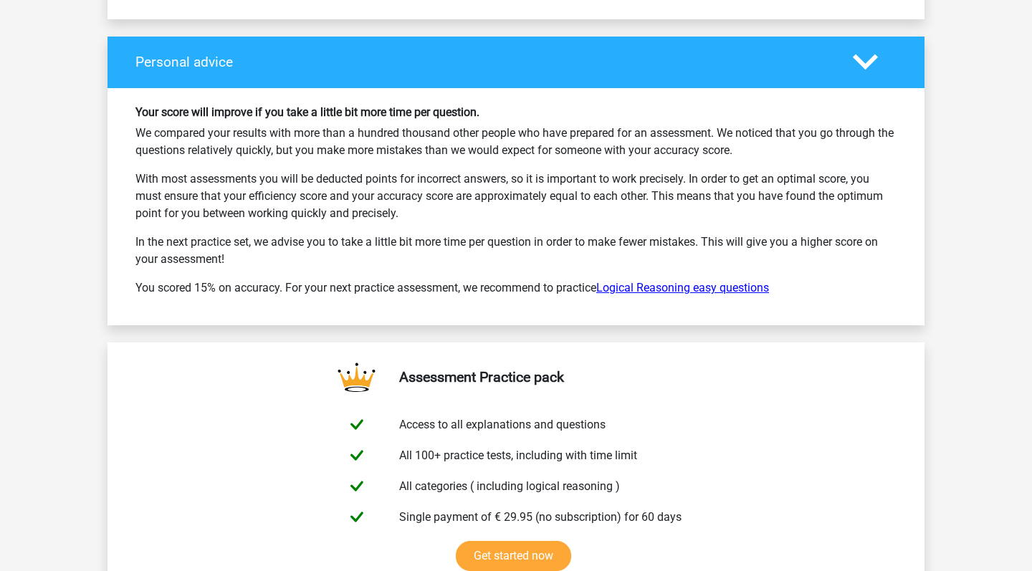
click at [629, 285] on link "Logical Reasoning easy questions" at bounding box center [682, 288] width 173 height 14
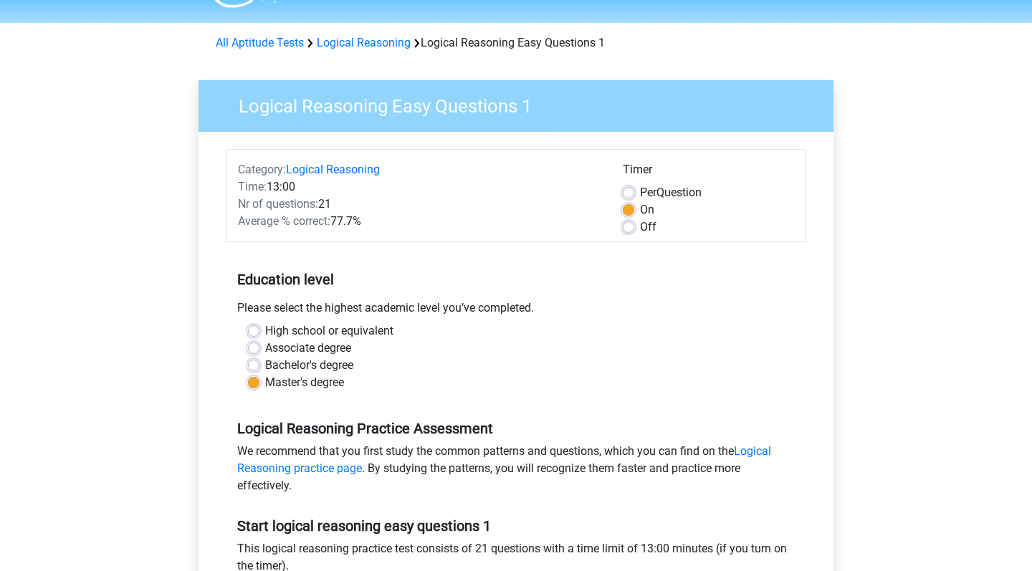
scroll to position [63, 0]
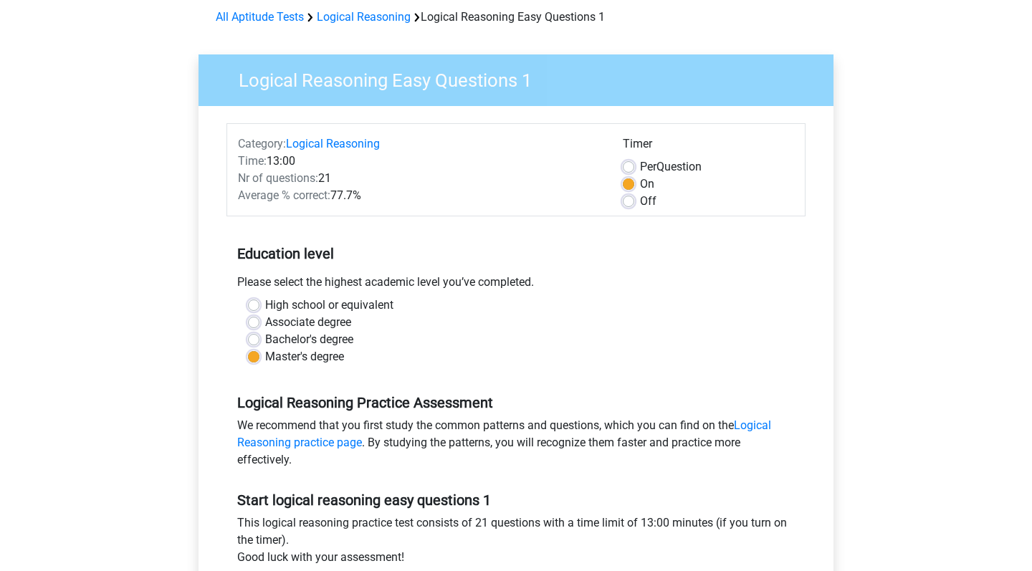
click at [265, 341] on label "Bachelor's degree" at bounding box center [309, 339] width 88 height 17
click at [253, 341] on input "Bachelor's degree" at bounding box center [253, 338] width 11 height 14
radio input "true"
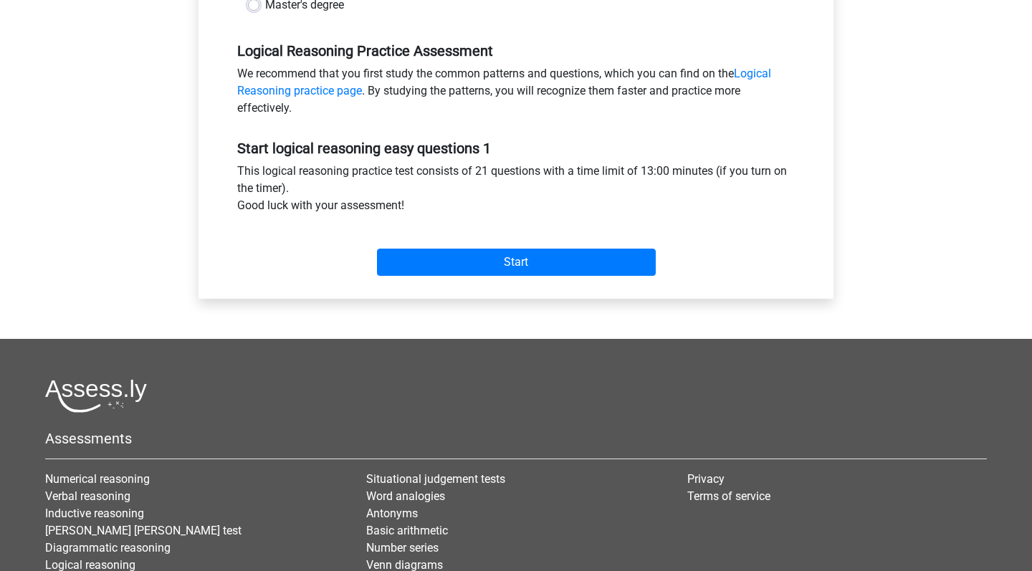
scroll to position [269, 0]
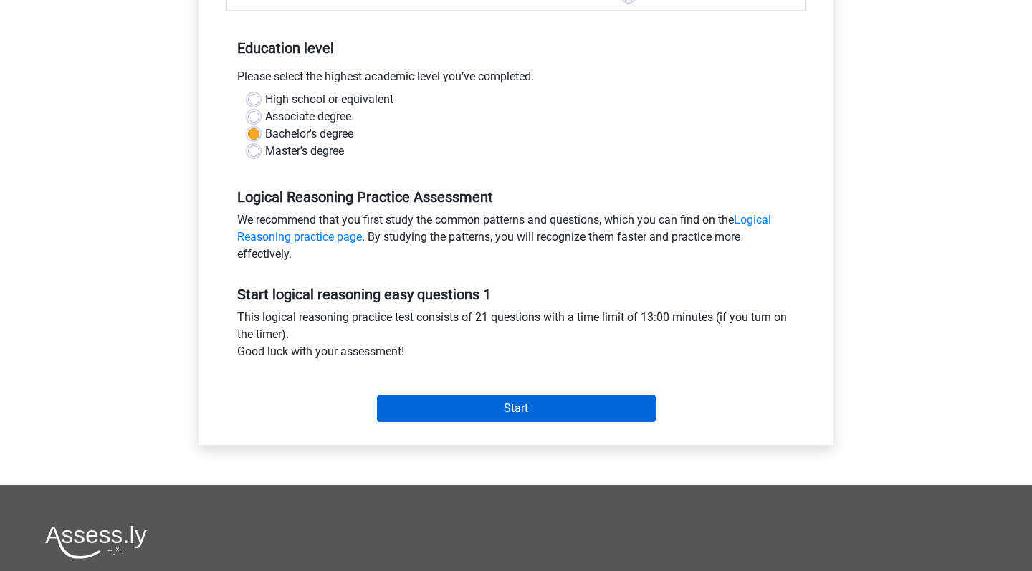
click at [458, 397] on input "Start" at bounding box center [516, 408] width 279 height 27
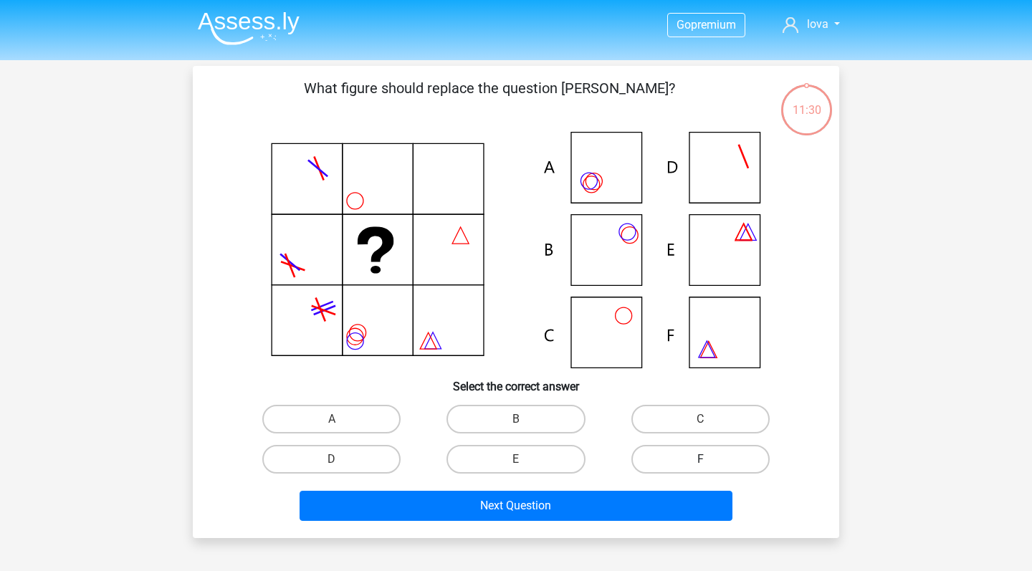
click at [687, 465] on label "F" at bounding box center [701, 459] width 138 height 29
click at [700, 465] on input "F" at bounding box center [704, 464] width 9 height 9
radio input "true"
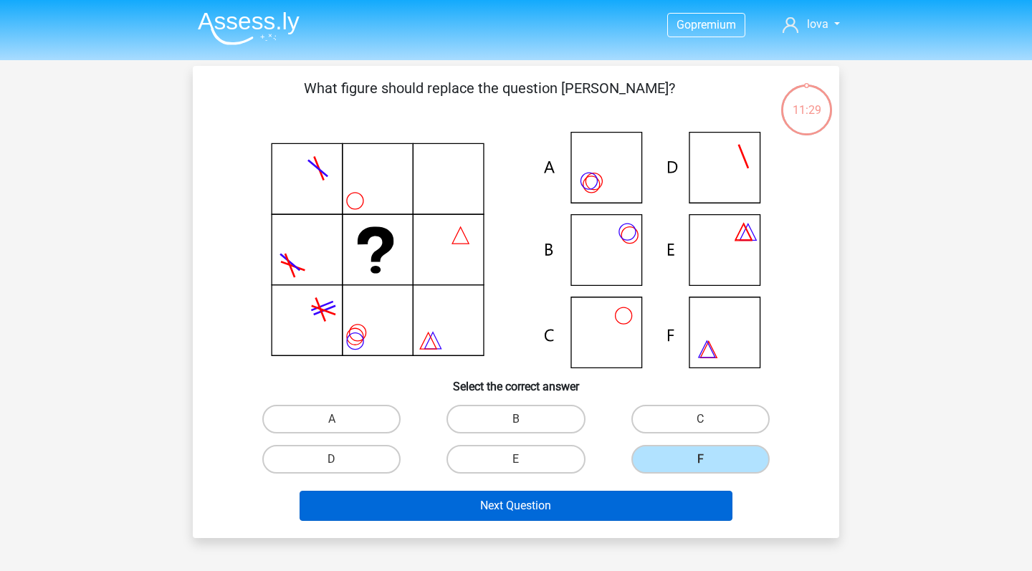
click at [551, 504] on button "Next Question" at bounding box center [517, 506] width 434 height 30
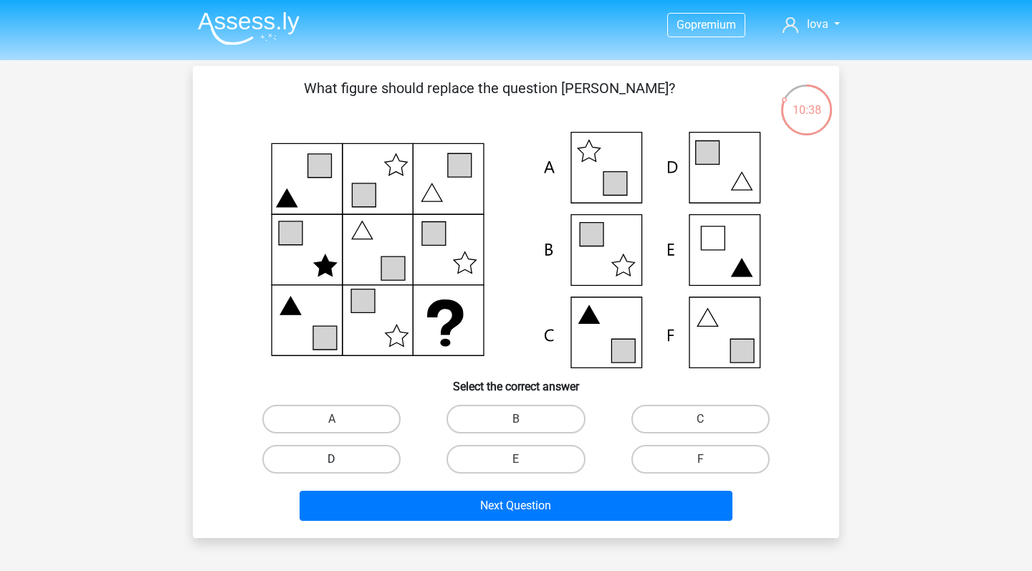
click at [363, 466] on label "D" at bounding box center [331, 459] width 138 height 29
click at [341, 466] on input "D" at bounding box center [336, 464] width 9 height 9
radio input "true"
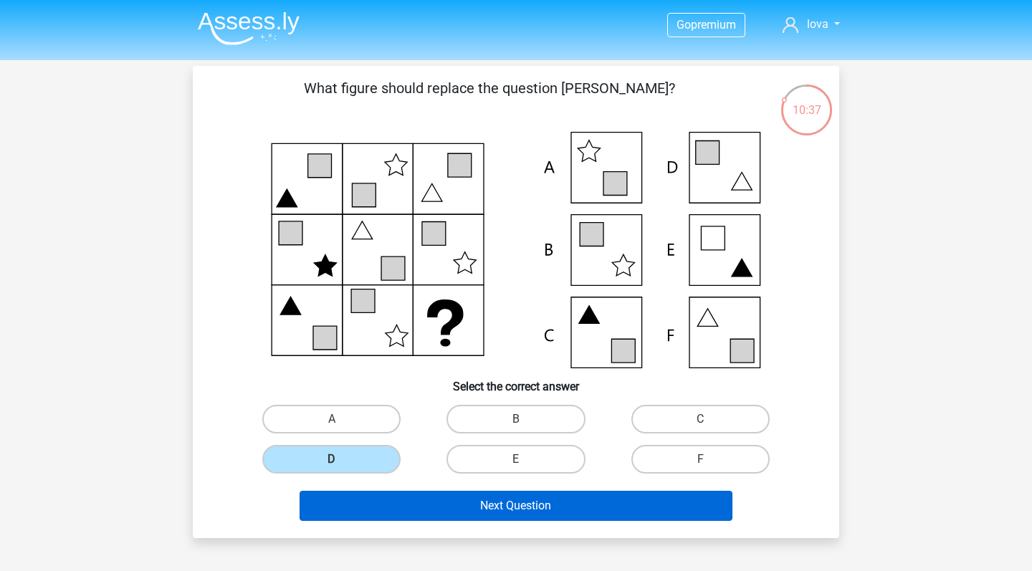
click at [444, 511] on button "Next Question" at bounding box center [517, 506] width 434 height 30
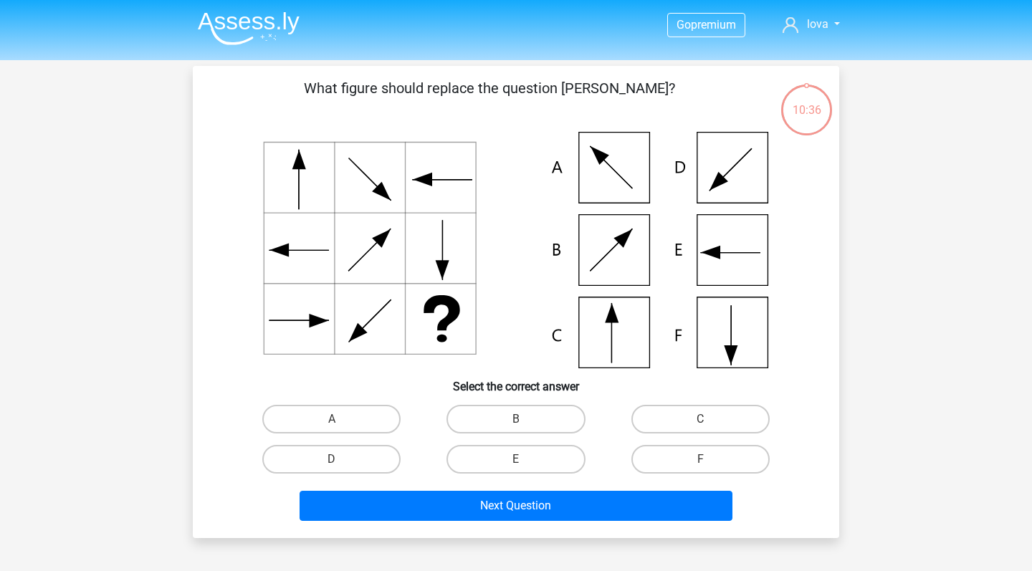
scroll to position [66, 0]
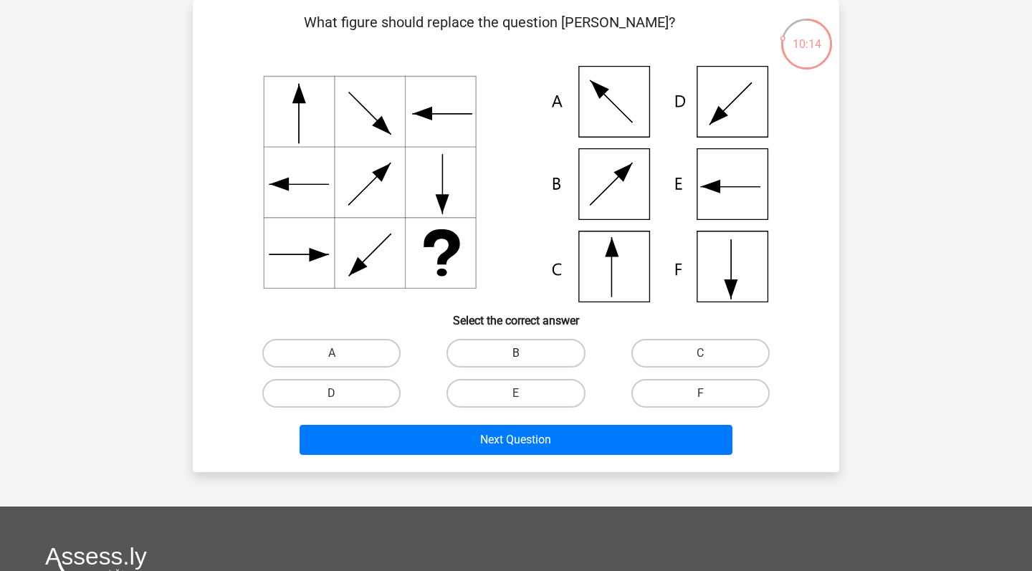
click at [498, 346] on label "B" at bounding box center [516, 353] width 138 height 29
click at [516, 353] on input "B" at bounding box center [520, 357] width 9 height 9
radio input "true"
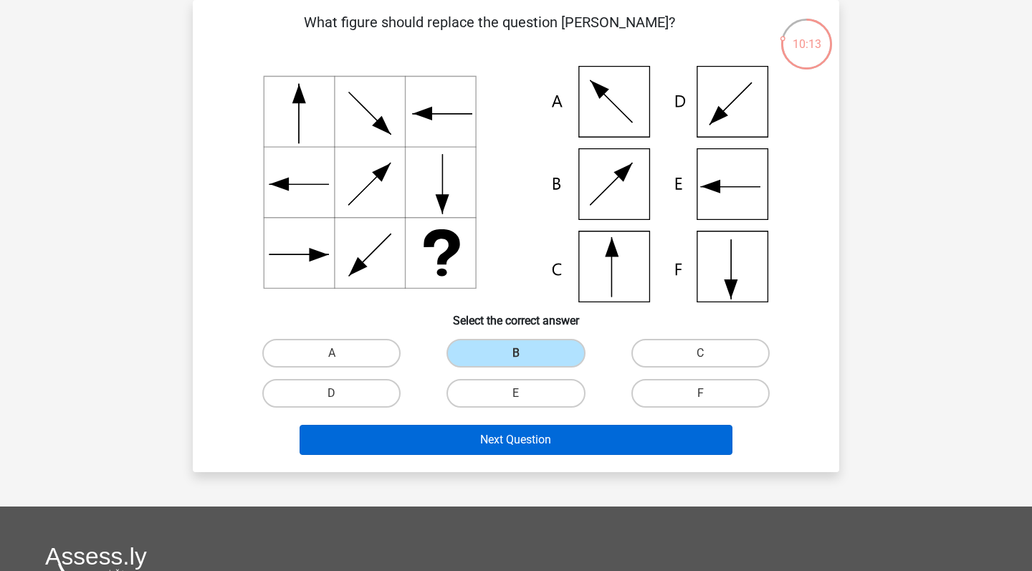
click at [477, 440] on button "Next Question" at bounding box center [517, 440] width 434 height 30
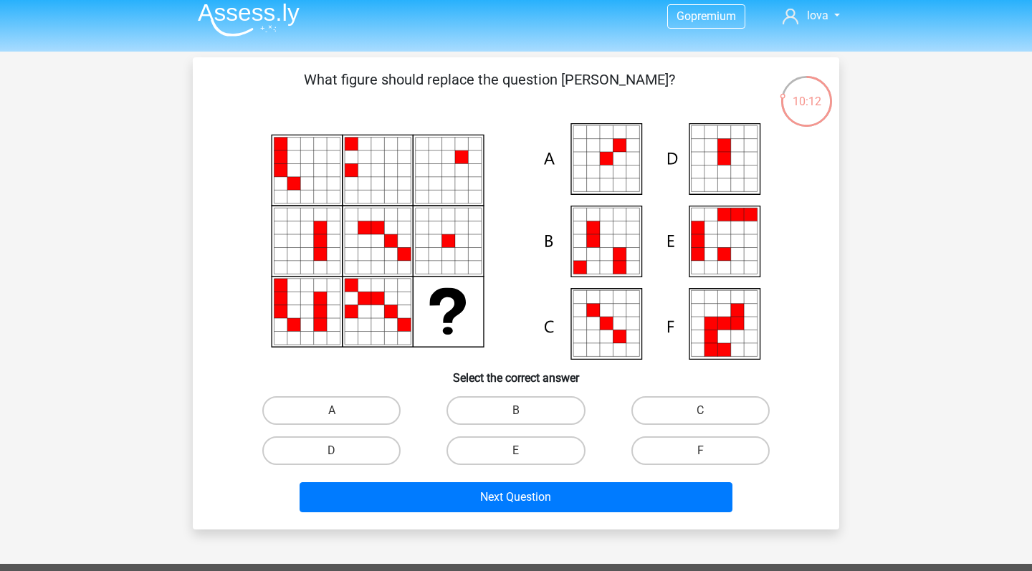
scroll to position [6, 0]
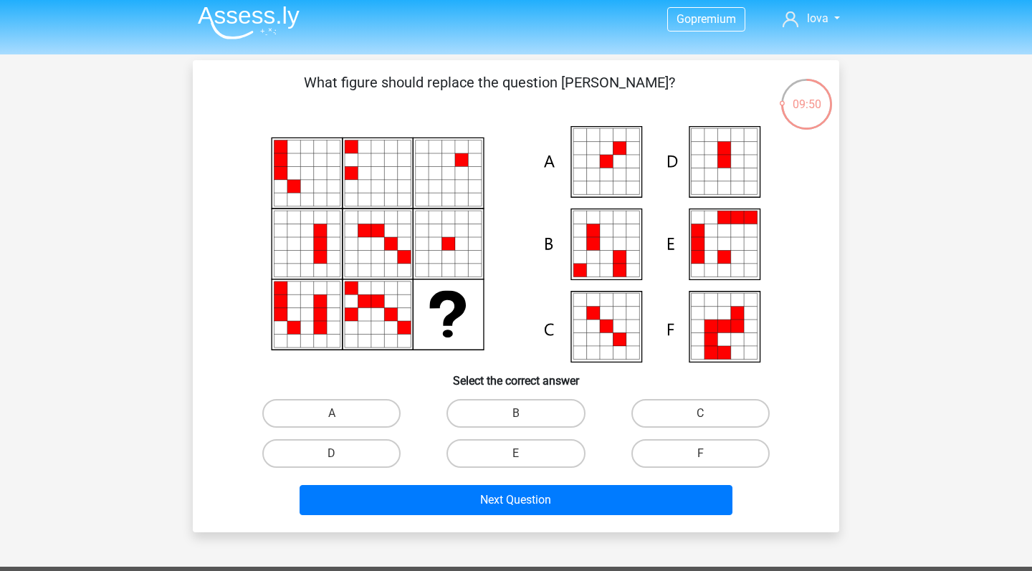
click at [335, 417] on input "A" at bounding box center [336, 418] width 9 height 9
radio input "true"
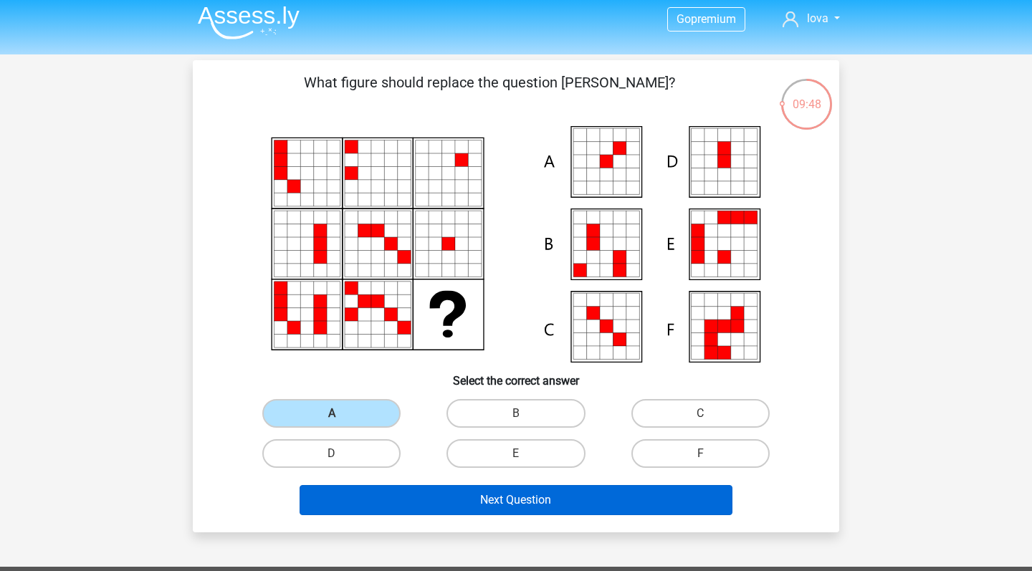
click at [411, 495] on button "Next Question" at bounding box center [517, 500] width 434 height 30
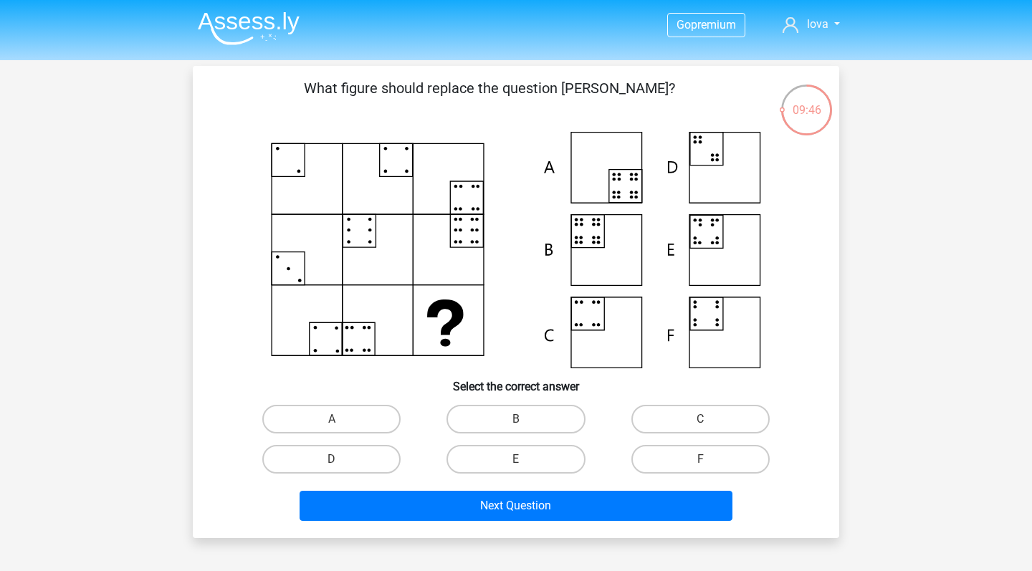
scroll to position [0, 0]
click at [327, 427] on label "A" at bounding box center [331, 419] width 138 height 29
click at [332, 427] on input "A" at bounding box center [336, 423] width 9 height 9
radio input "true"
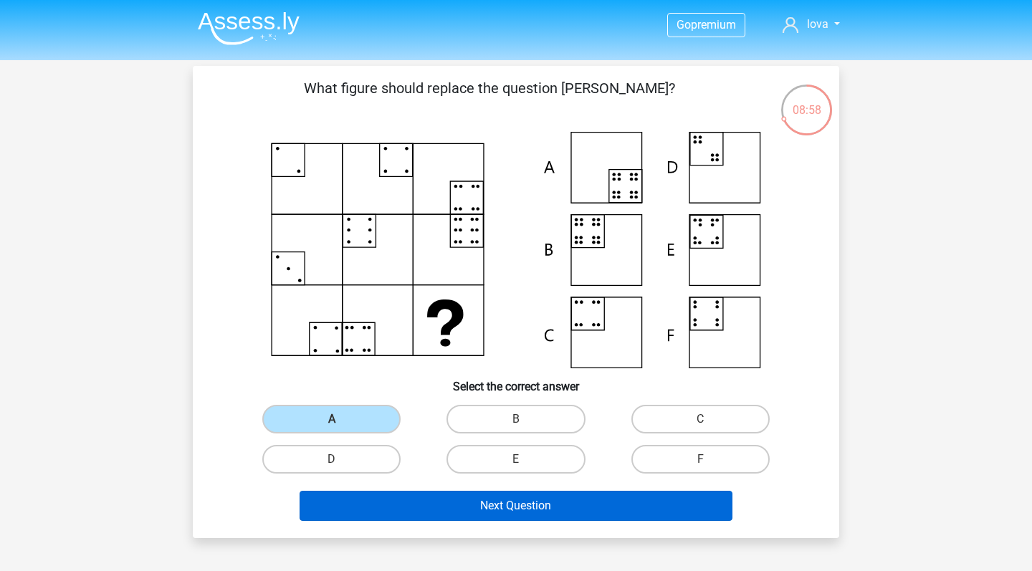
click at [396, 508] on button "Next Question" at bounding box center [517, 506] width 434 height 30
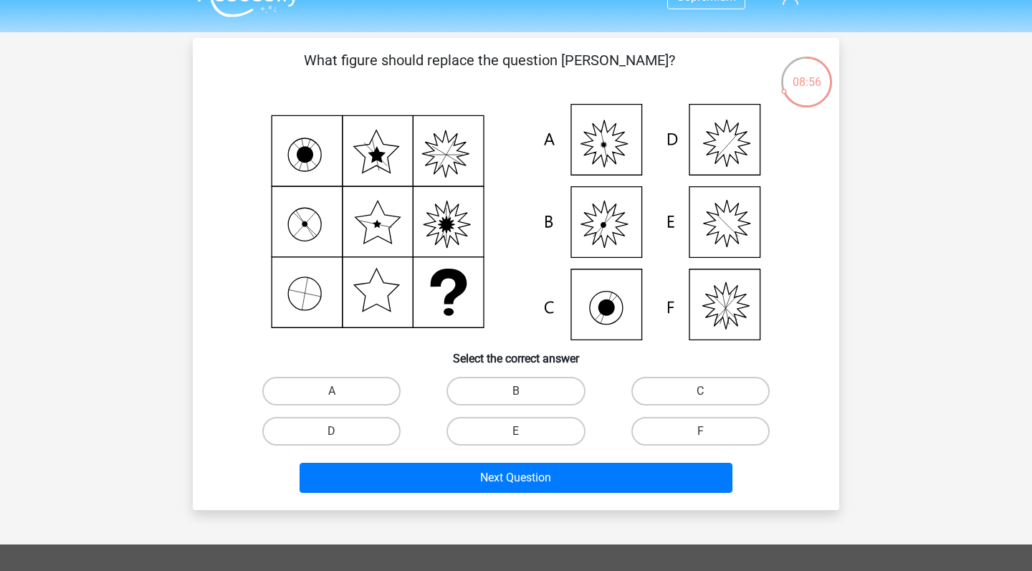
scroll to position [24, 0]
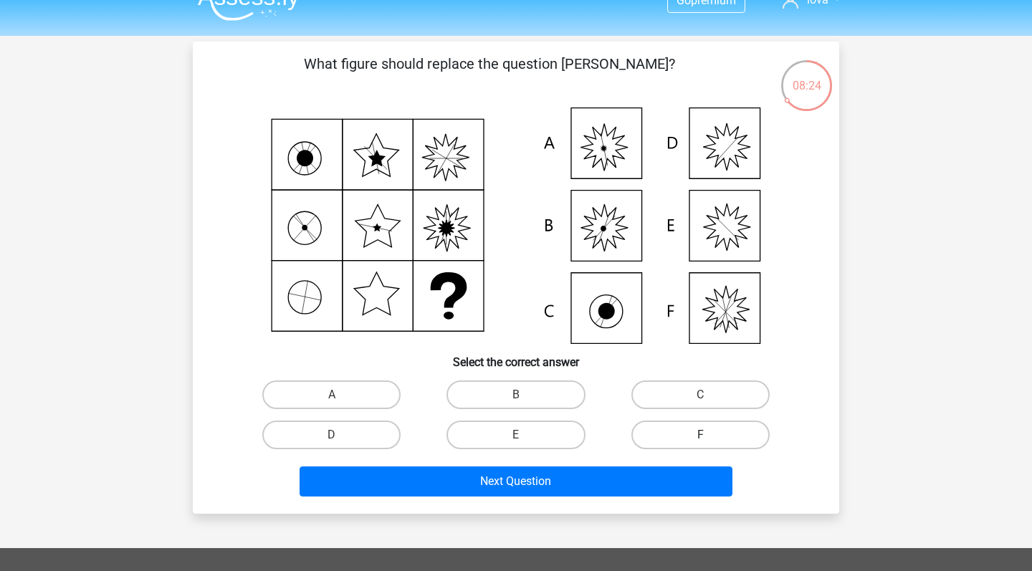
click at [700, 434] on label "F" at bounding box center [701, 435] width 138 height 29
click at [700, 435] on input "F" at bounding box center [704, 439] width 9 height 9
radio input "true"
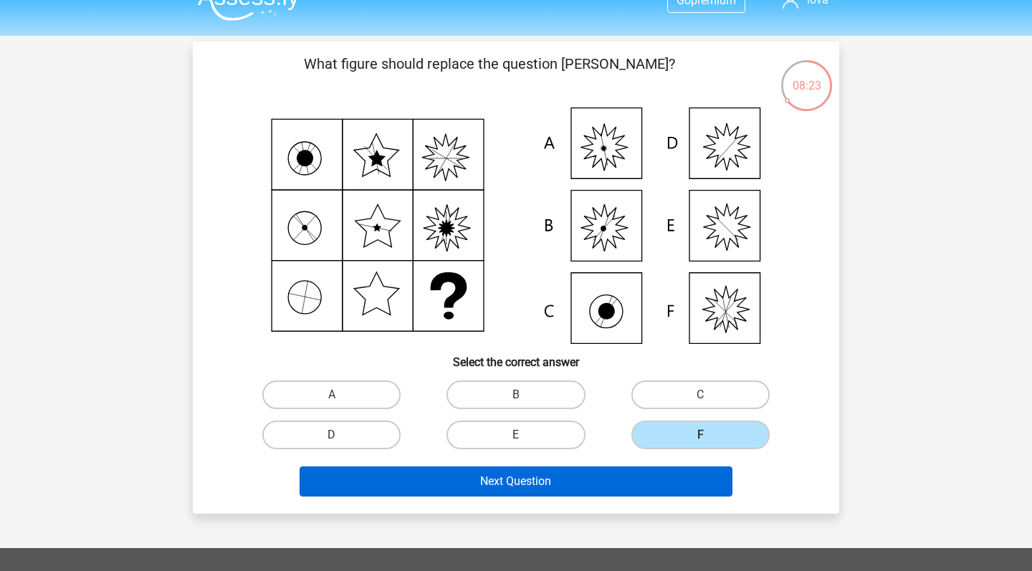
click at [622, 477] on button "Next Question" at bounding box center [517, 482] width 434 height 30
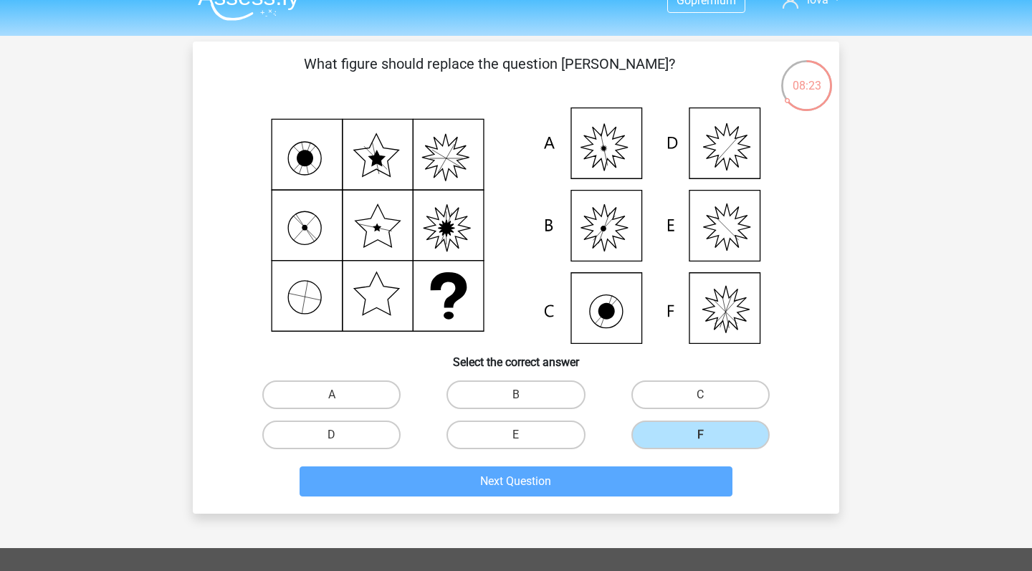
scroll to position [66, 0]
